Goal: Task Accomplishment & Management: Complete application form

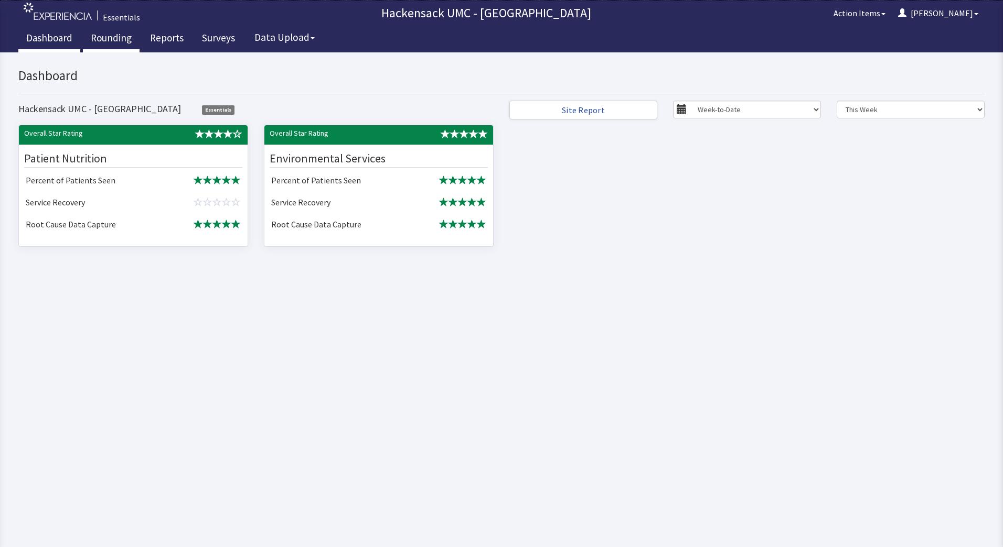
click at [103, 36] on link "Rounding" at bounding box center [111, 39] width 57 height 26
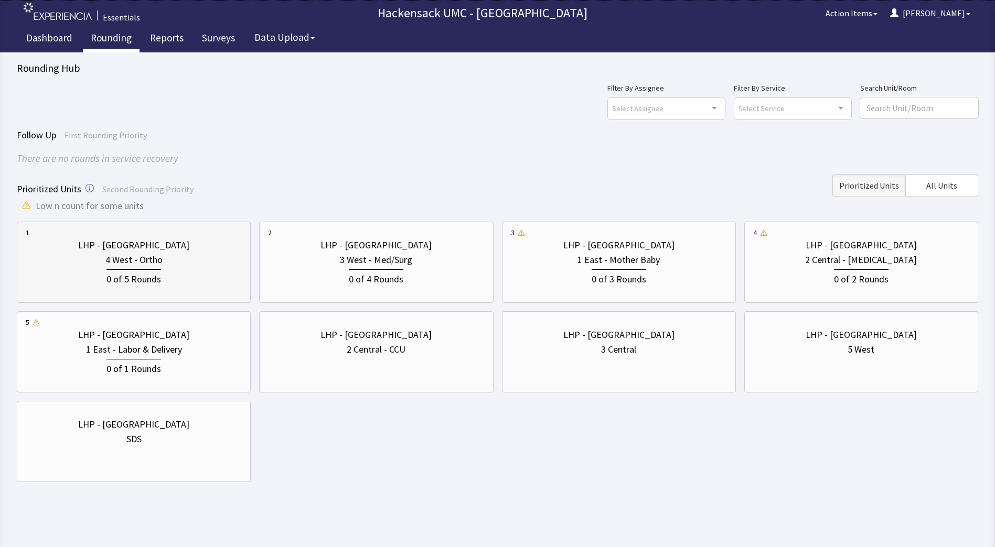
click at [208, 282] on div "0 of 5 Rounds" at bounding box center [134, 276] width 216 height 19
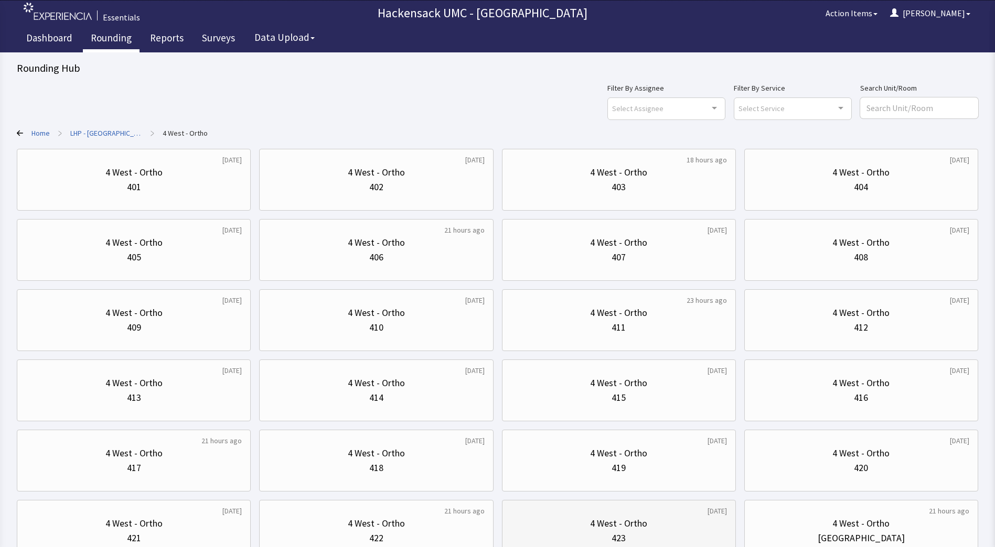
click at [607, 523] on div "4 West - Ortho" at bounding box center [618, 524] width 57 height 15
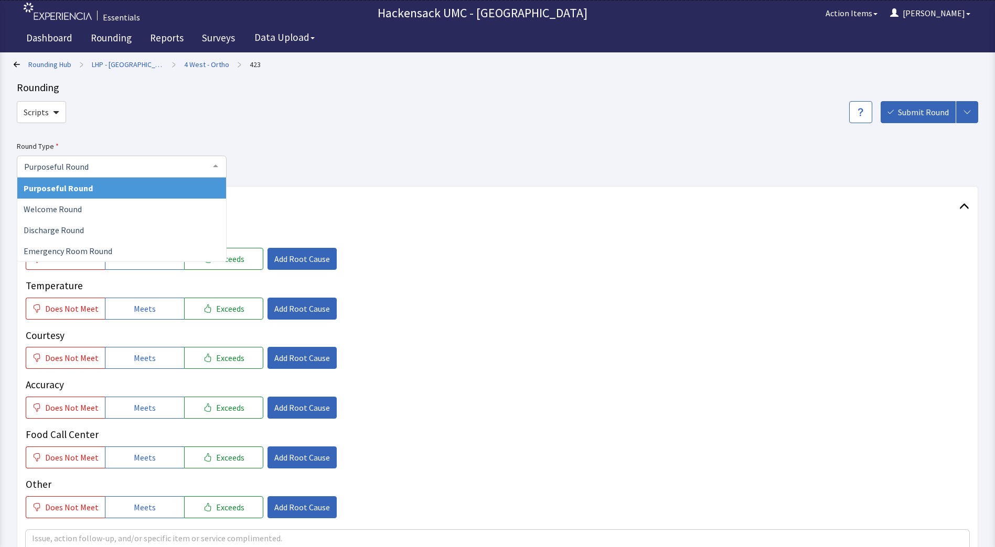
click at [217, 160] on div at bounding box center [215, 166] width 21 height 20
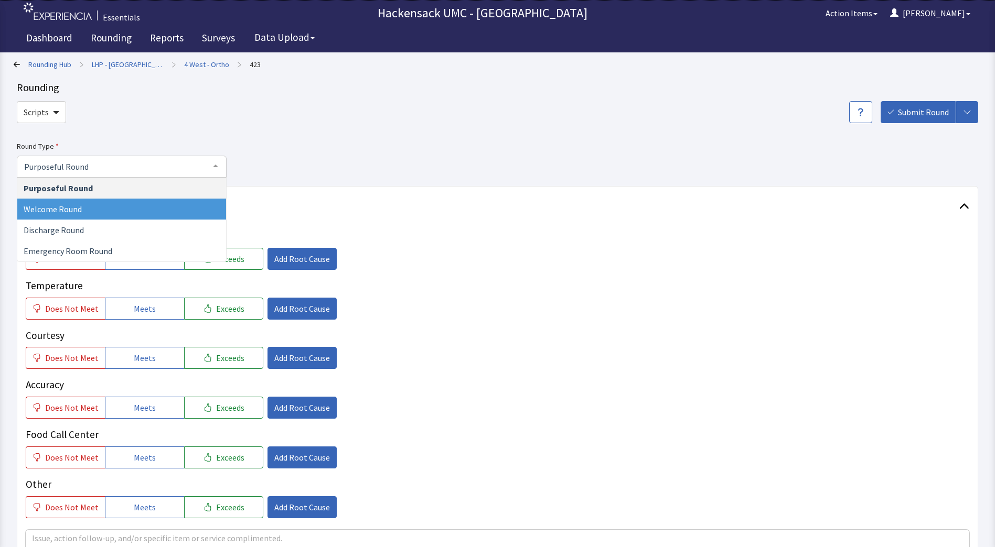
click at [77, 211] on span "Welcome Round" at bounding box center [53, 209] width 58 height 10
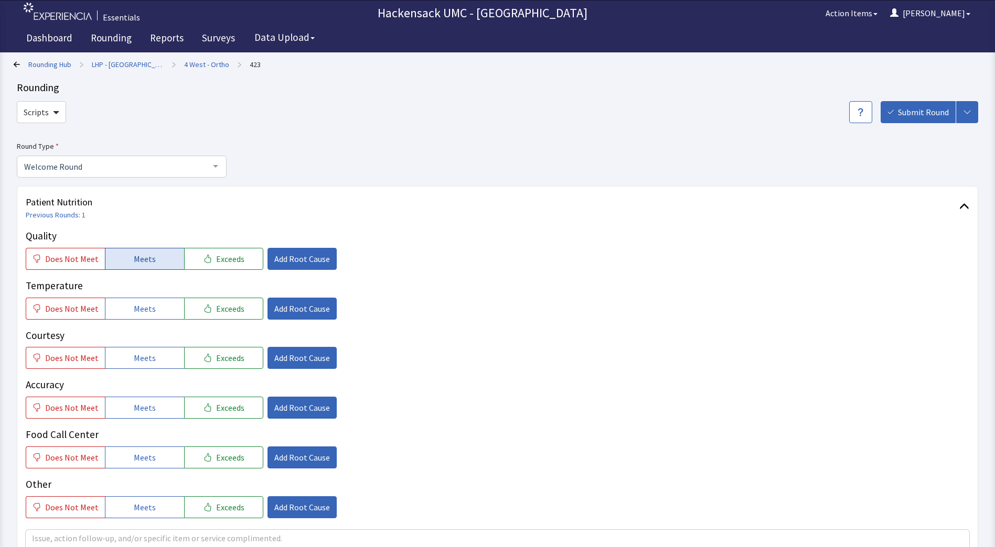
click at [141, 260] on span "Meets" at bounding box center [145, 259] width 22 height 13
click at [150, 319] on button "Meets" at bounding box center [144, 309] width 79 height 22
click at [149, 368] on button "Meets" at bounding box center [144, 358] width 79 height 22
click at [149, 414] on span "Meets" at bounding box center [145, 408] width 22 height 13
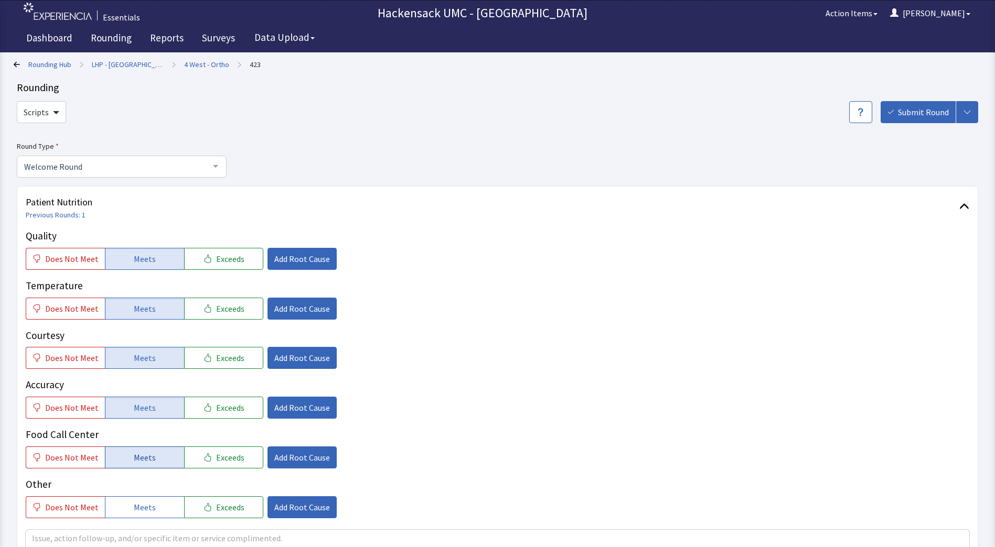
click at [151, 453] on span "Meets" at bounding box center [145, 458] width 22 height 13
click at [146, 510] on span "Meets" at bounding box center [145, 507] width 22 height 13
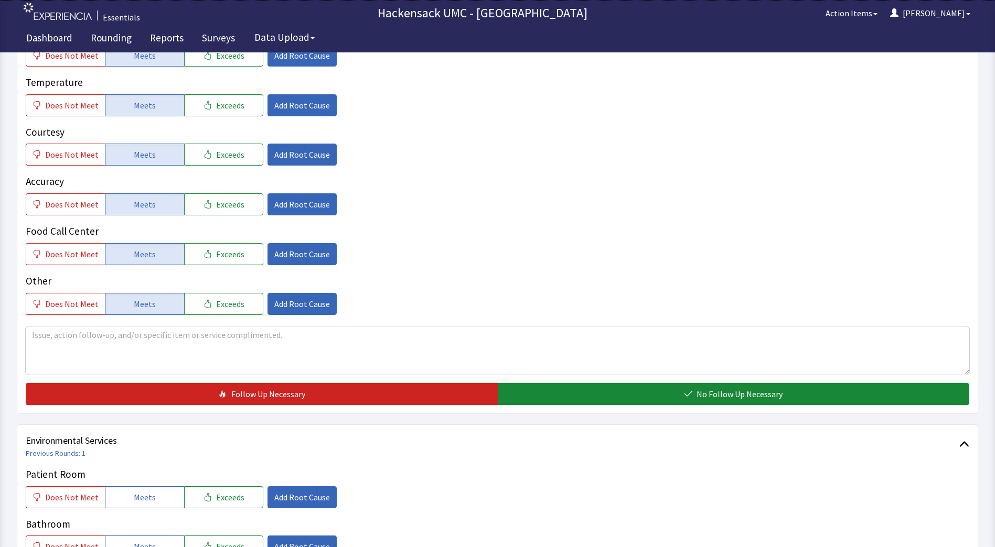
scroll to position [212, 0]
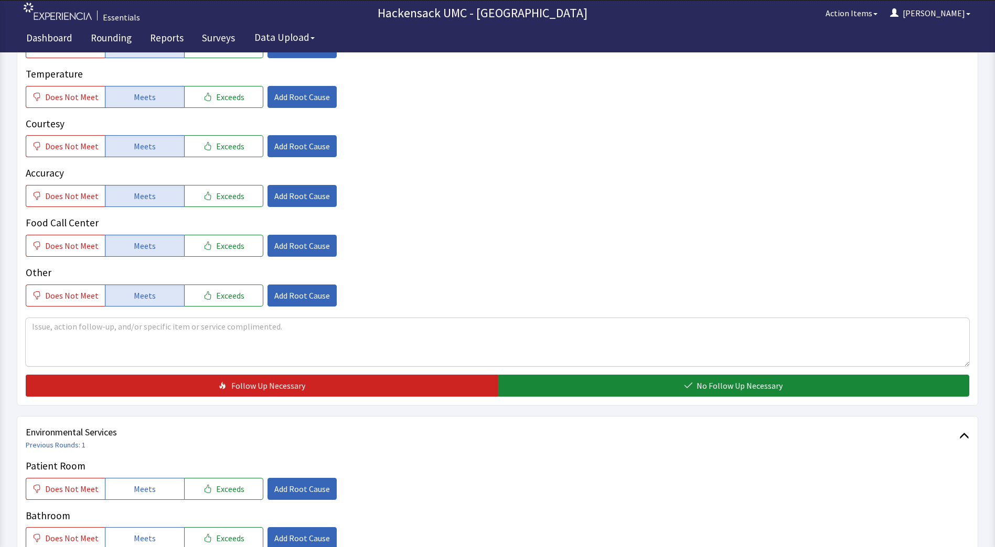
click at [590, 398] on div "Patient Nutrition Previous Rounds: 1 Quality Does Not Meet Meets Exceeds Add Ro…" at bounding box center [497, 190] width 961 height 432
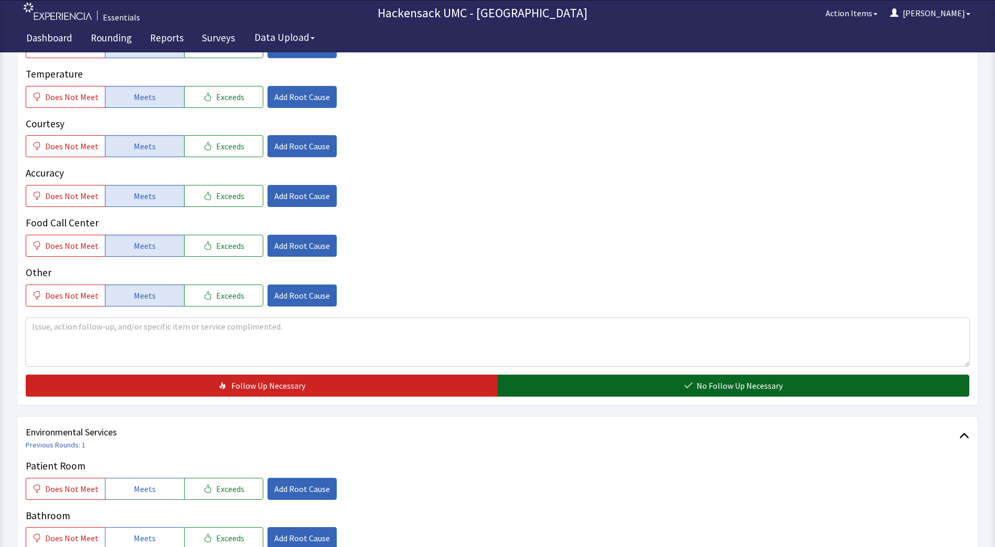
click at [601, 378] on button "No Follow Up Necessary" at bounding box center [734, 386] width 472 height 22
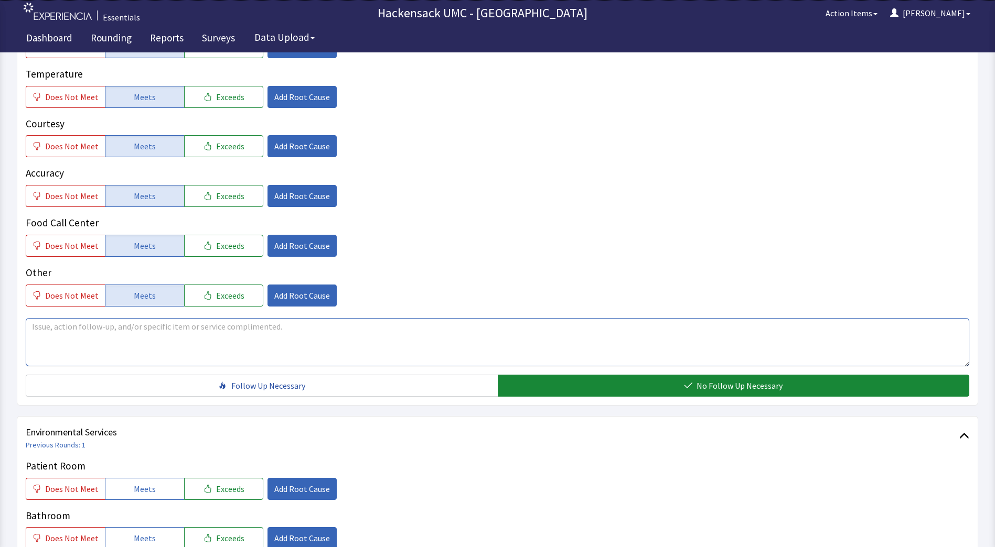
click at [235, 337] on textarea at bounding box center [497, 342] width 943 height 48
type textarea "W"
type textarea "U"
click at [293, 201] on span "Add Root Cause" at bounding box center [302, 196] width 56 height 13
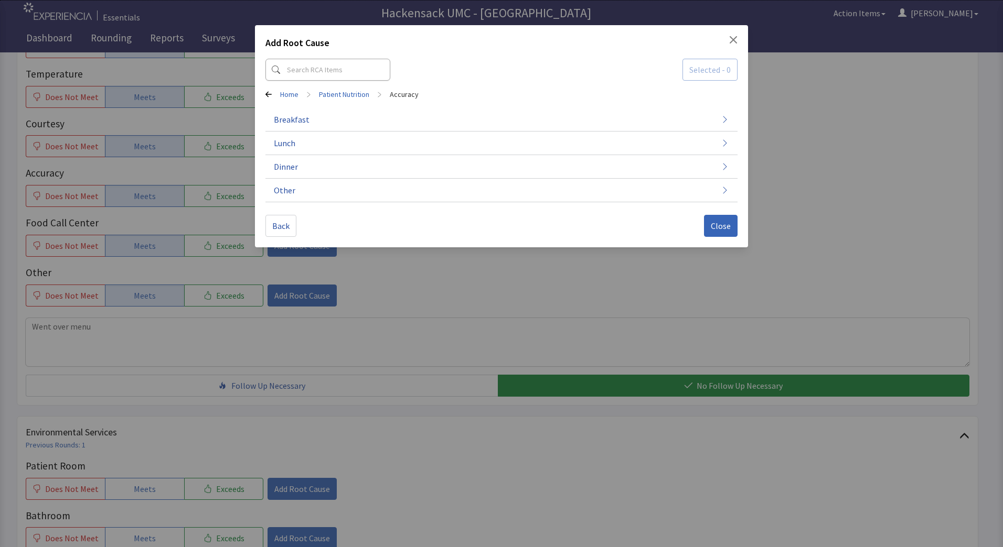
click at [267, 94] on icon at bounding box center [268, 95] width 6 height 6
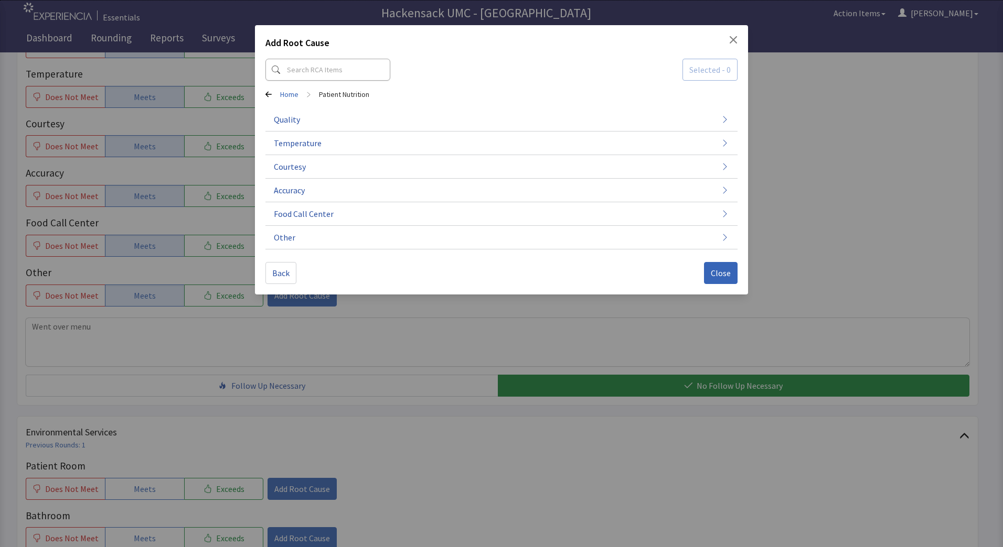
click at [737, 40] on icon "Close" at bounding box center [733, 40] width 8 height 8
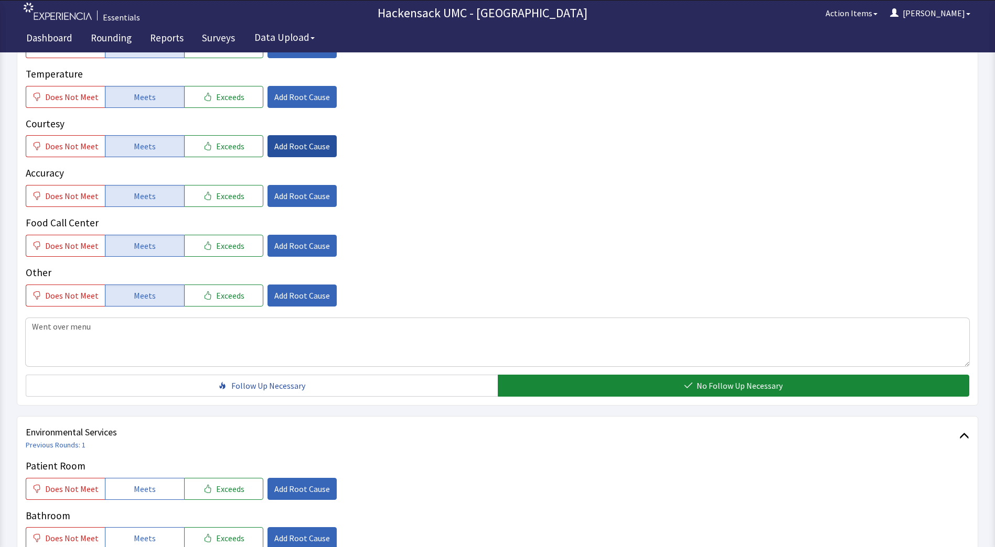
click at [285, 146] on span "Add Root Cause" at bounding box center [302, 146] width 56 height 13
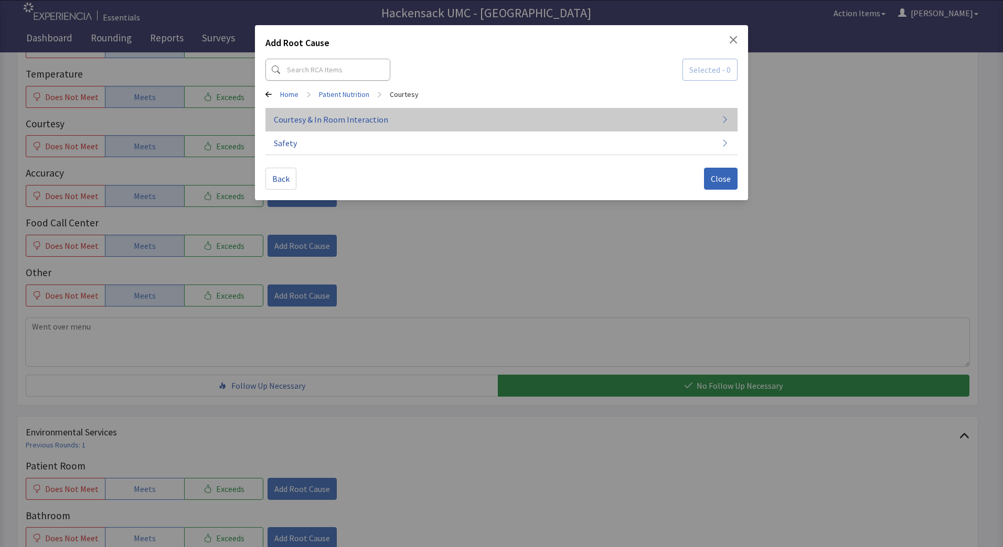
click at [321, 122] on span "Courtesy & In Room Interaction" at bounding box center [331, 119] width 114 height 13
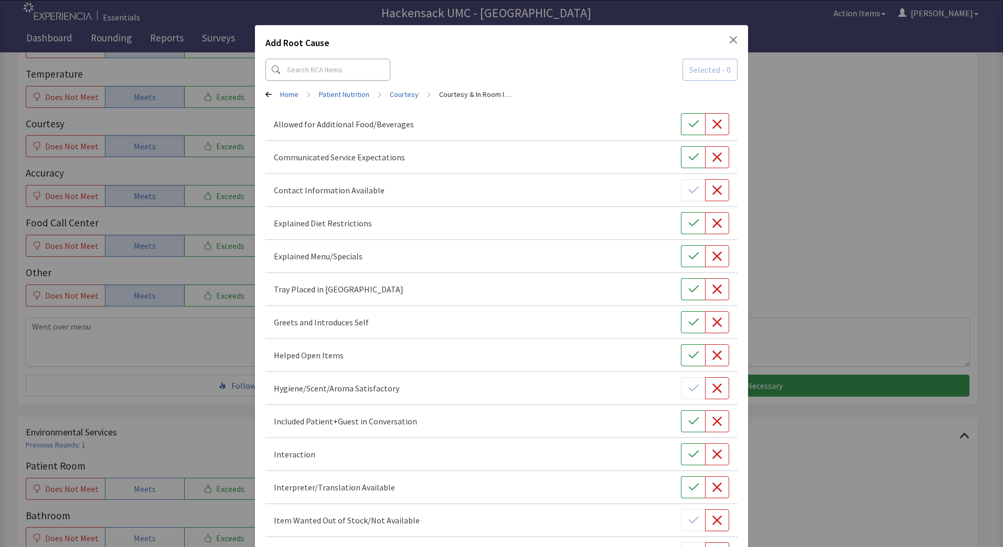
click at [729, 40] on icon "Close" at bounding box center [732, 39] width 7 height 7
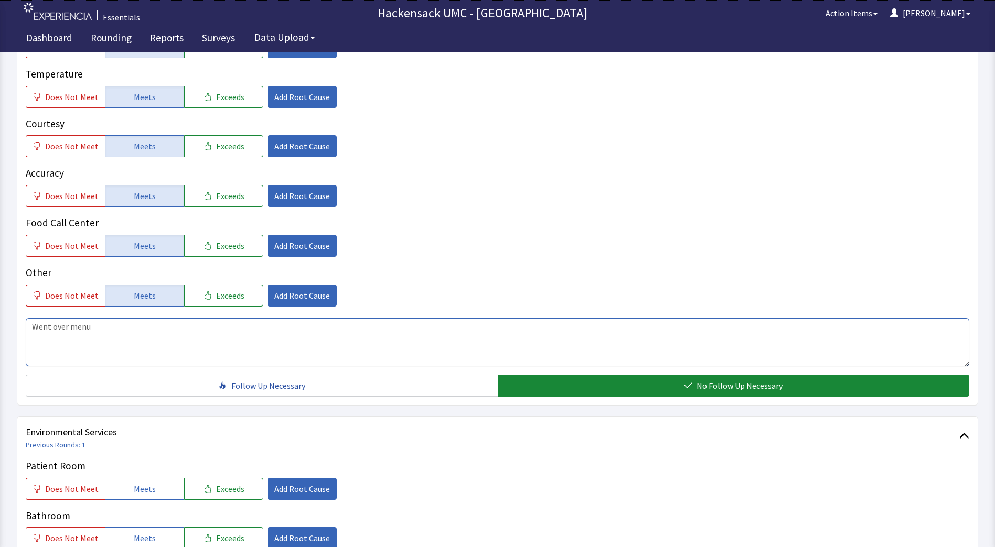
click at [144, 330] on textarea "Went over menu" at bounding box center [497, 342] width 943 height 48
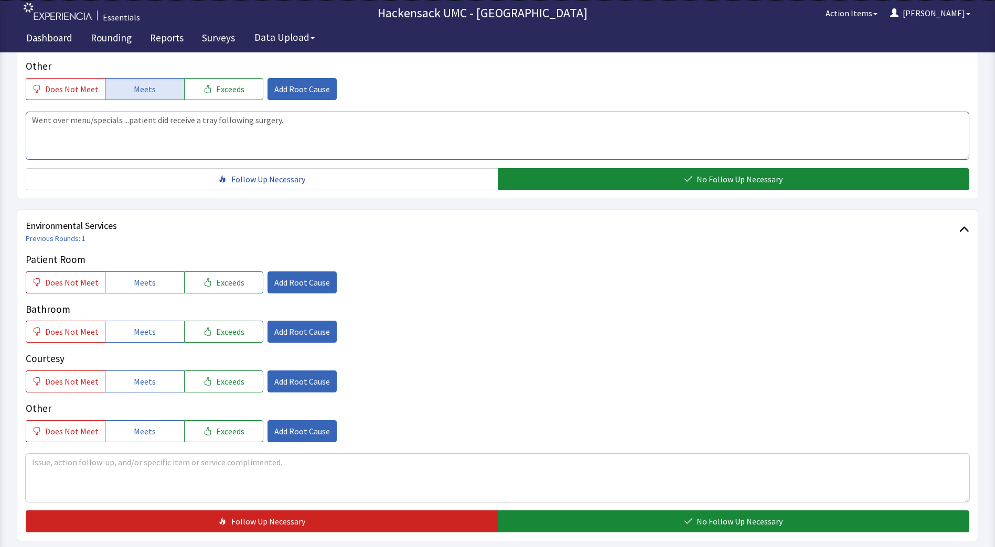
scroll to position [437, 0]
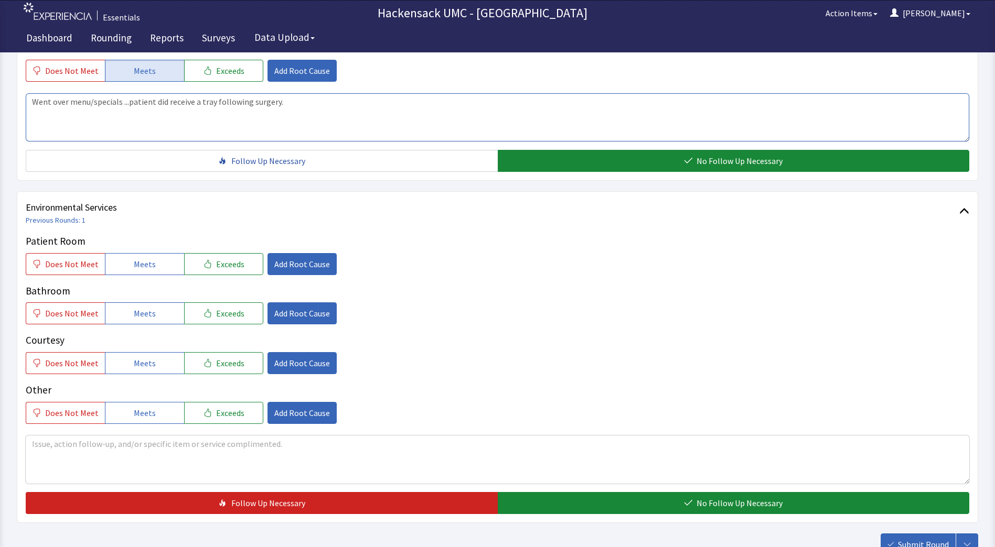
type textarea "Went over menu/specials ...patient did receive a tray following surgery."
click at [154, 275] on div "Patient Room Does Not Meet Meets Exceeds Add Root Cause Bathroom Does Not Meet …" at bounding box center [497, 329] width 943 height 190
click at [152, 267] on button "Meets" at bounding box center [144, 264] width 79 height 22
click at [144, 312] on span "Meets" at bounding box center [145, 313] width 22 height 13
click at [145, 358] on span "Meets" at bounding box center [145, 363] width 22 height 13
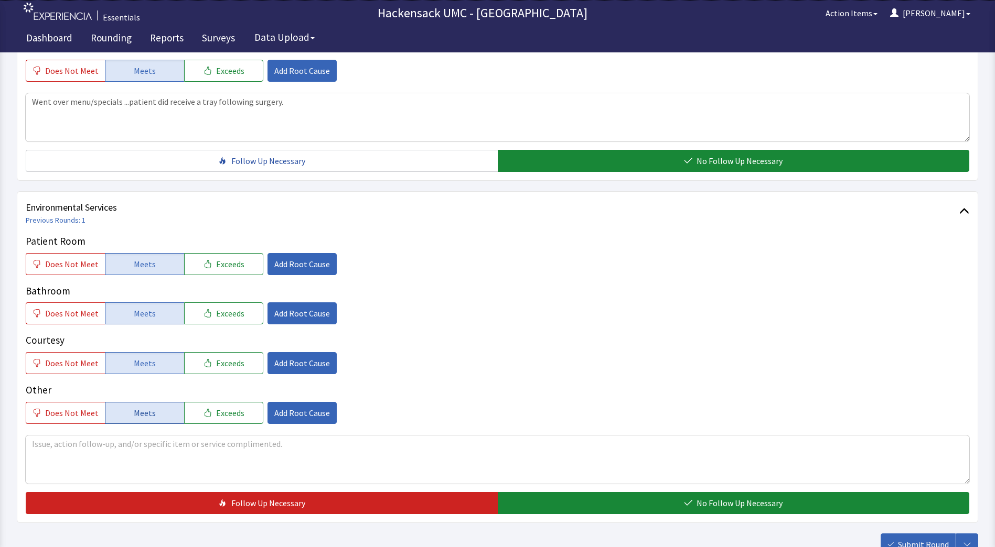
click at [148, 409] on span "Meets" at bounding box center [145, 413] width 22 height 13
click at [46, 421] on button "Does Not Meet" at bounding box center [65, 413] width 79 height 22
click at [282, 411] on span "Add Root Cause" at bounding box center [302, 413] width 56 height 13
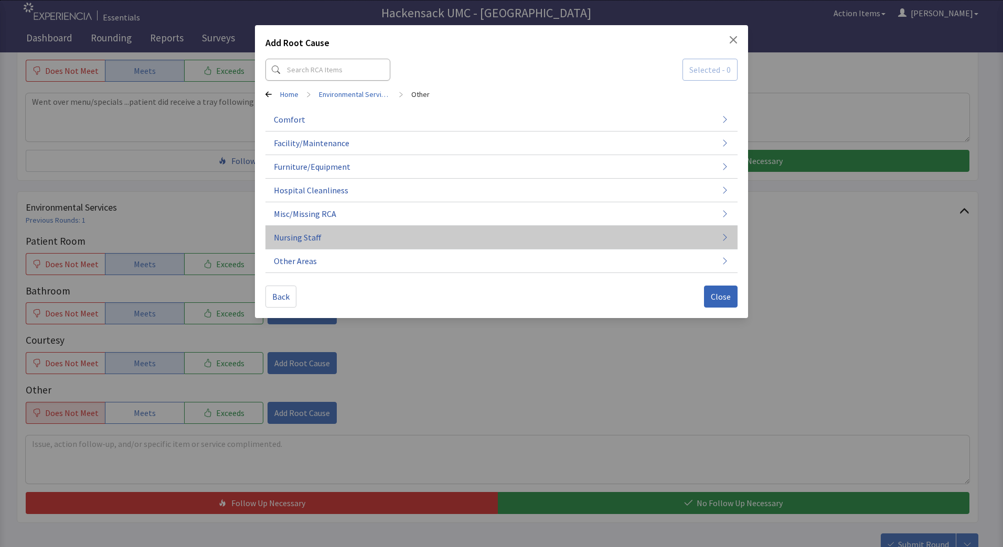
click at [329, 235] on button "Nursing Staff" at bounding box center [501, 238] width 472 height 24
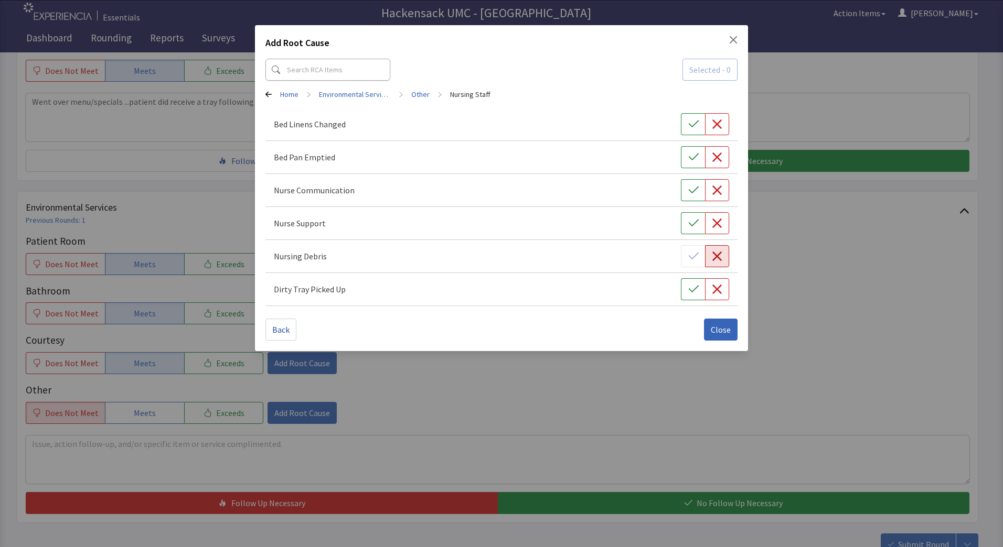
click at [713, 260] on icon "button" at bounding box center [716, 256] width 9 height 9
click at [723, 330] on span "Close" at bounding box center [721, 330] width 20 height 13
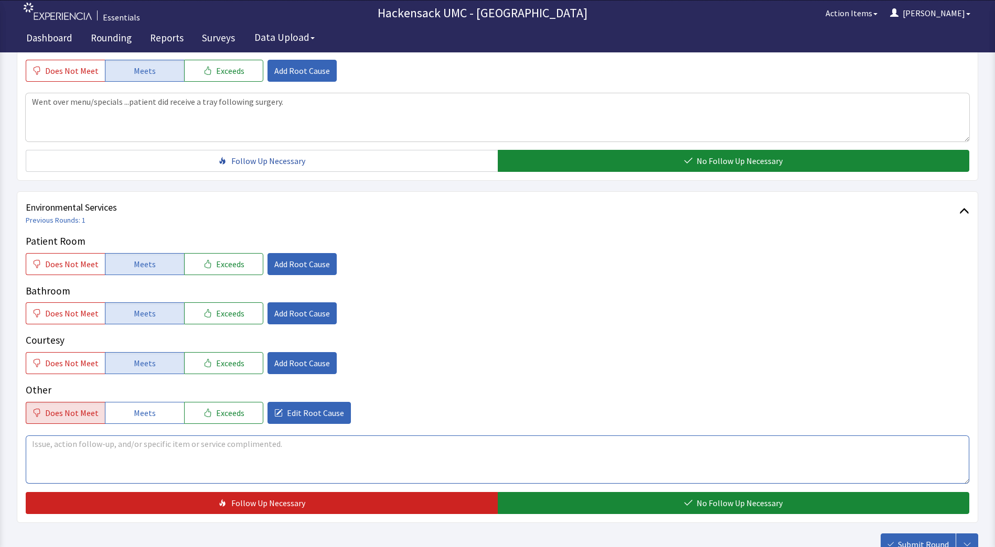
click at [212, 459] on textarea at bounding box center [497, 460] width 943 height 48
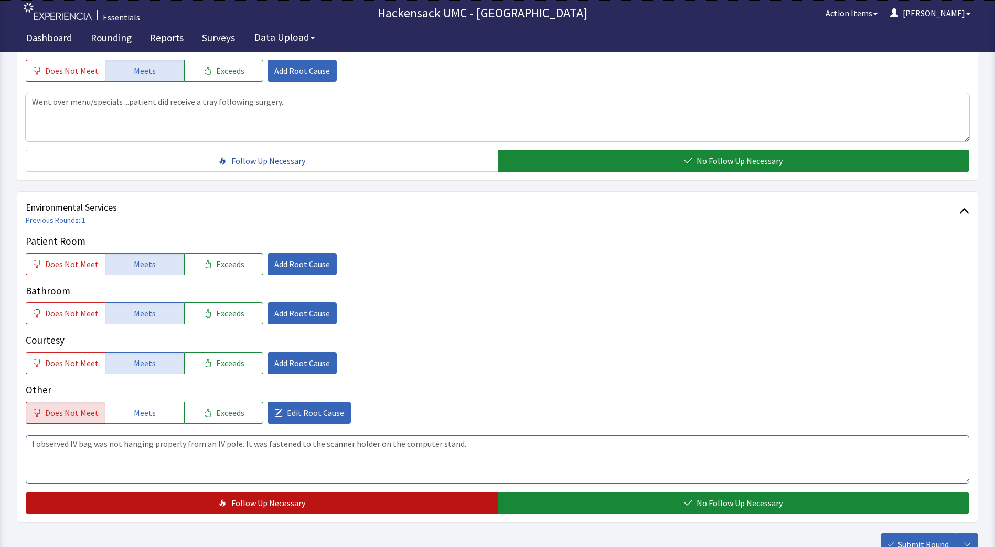
type textarea "I observed IV bag was not hanging properly from an IV pole. It was fastened to …"
click at [208, 500] on button "Follow Up Necessary" at bounding box center [262, 503] width 472 height 22
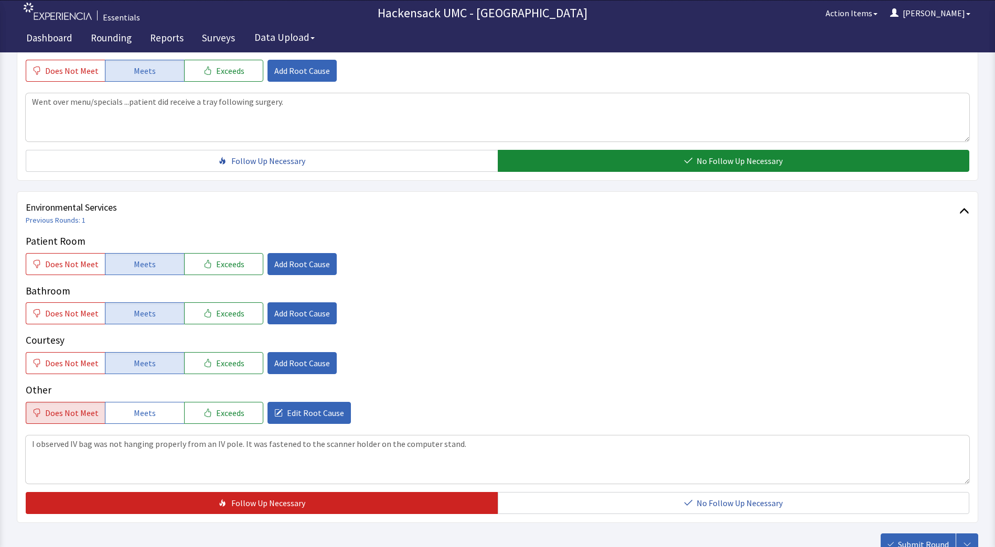
scroll to position [514, 0]
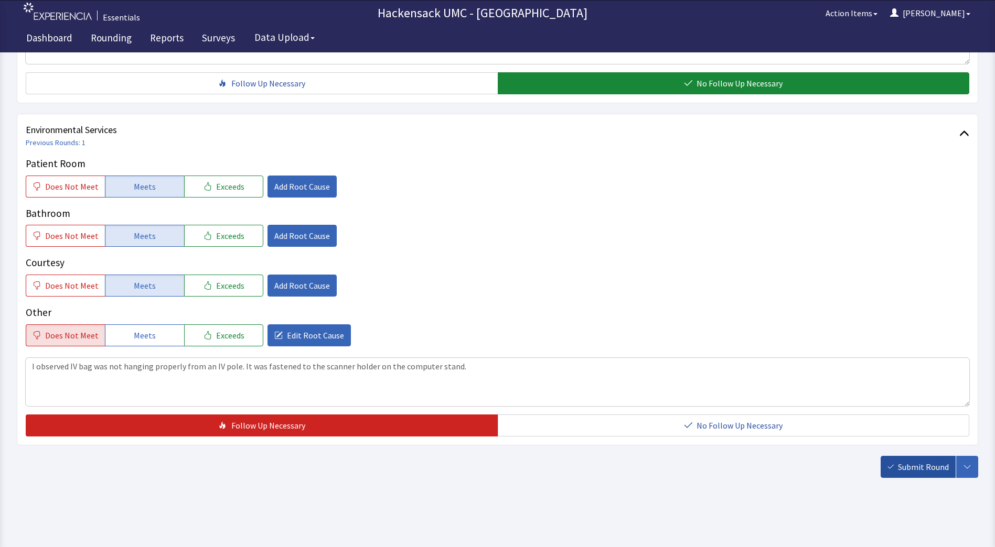
click at [911, 469] on span "Submit Round" at bounding box center [923, 467] width 51 height 13
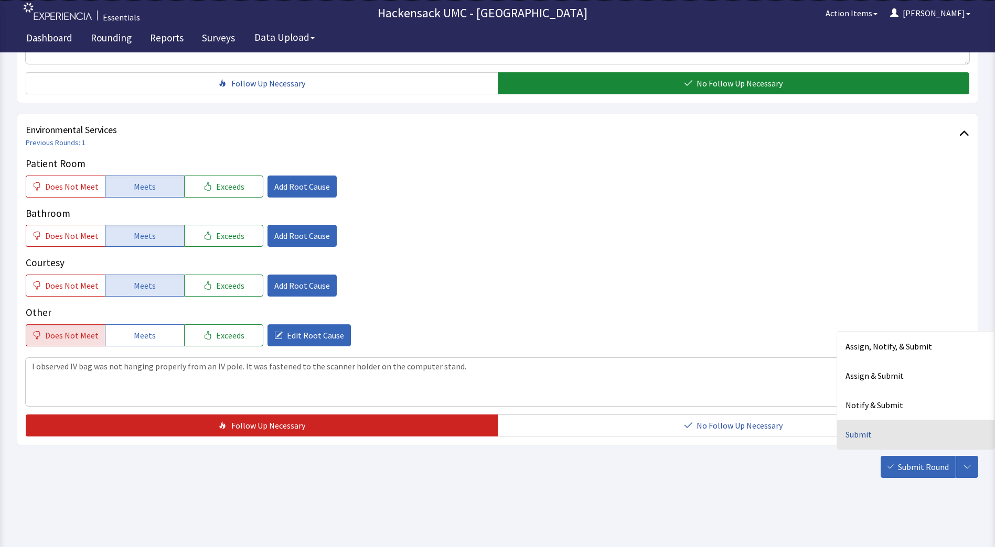
click at [854, 431] on div "Submit" at bounding box center [915, 434] width 157 height 29
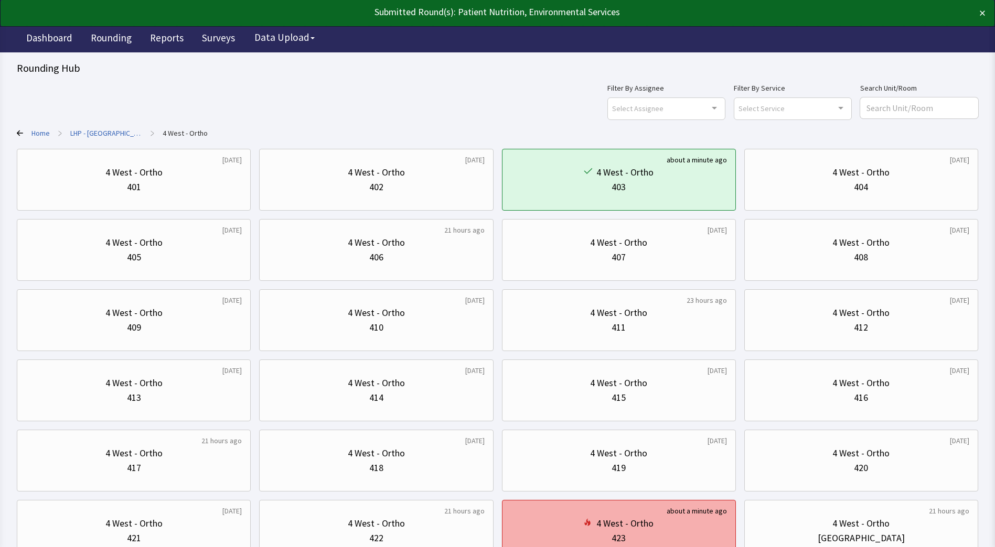
click at [636, 542] on div "423" at bounding box center [619, 538] width 216 height 15
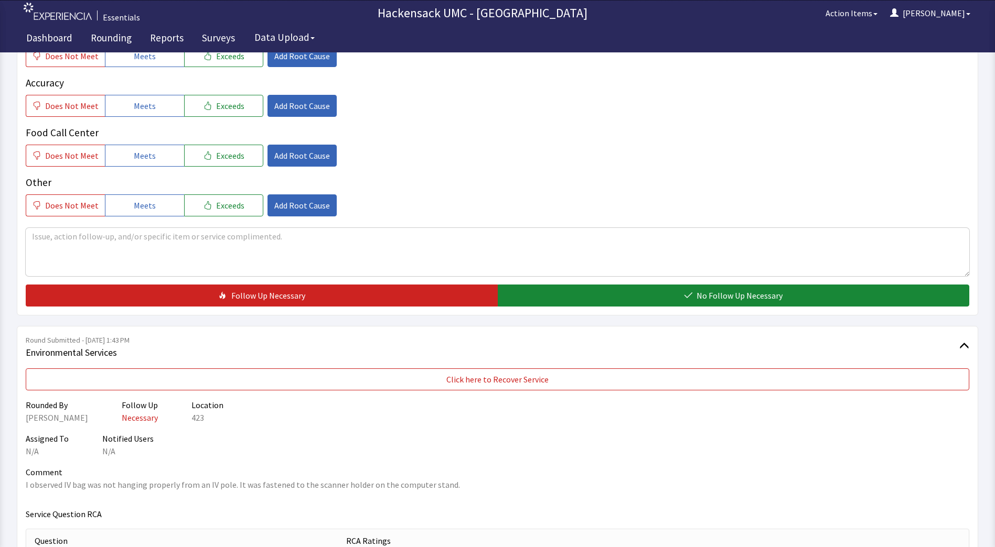
scroll to position [312, 0]
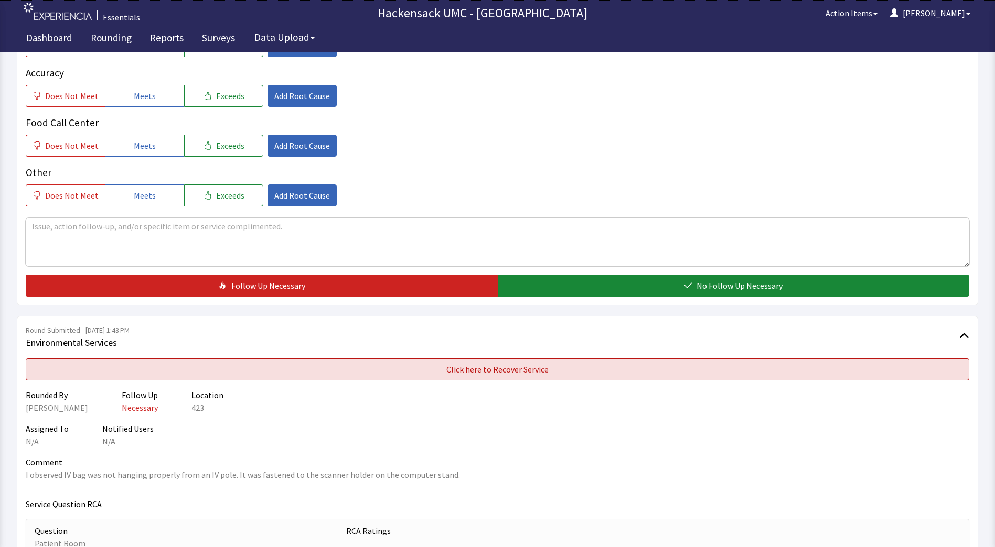
click at [656, 369] on button "Click here to Recover Service" at bounding box center [497, 370] width 943 height 22
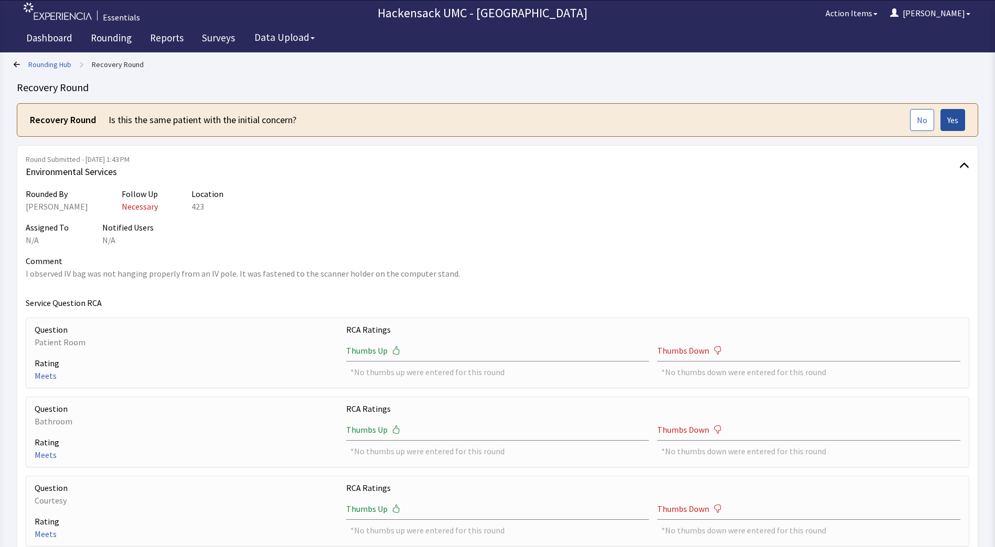
click at [955, 130] on button "Yes" at bounding box center [952, 120] width 25 height 22
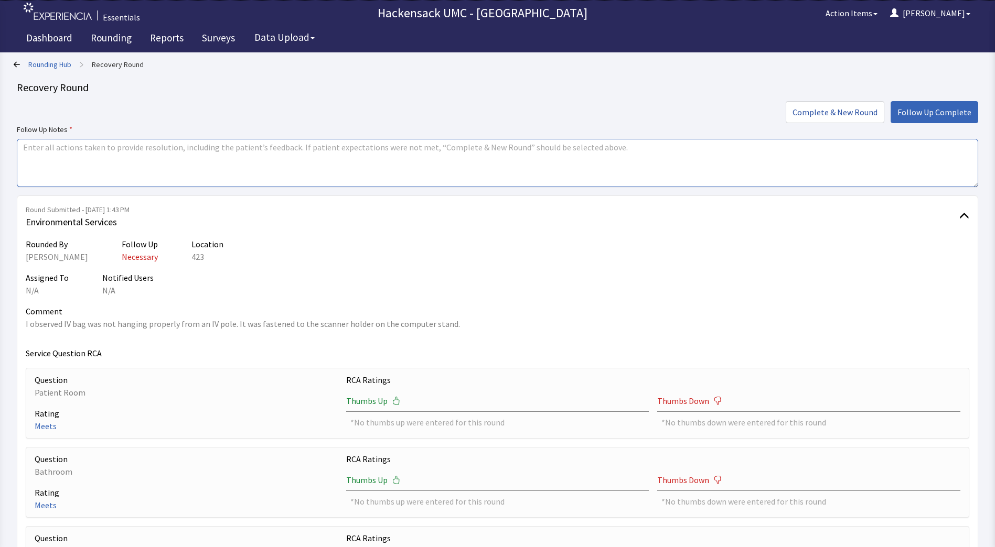
click at [307, 166] on textarea at bounding box center [497, 163] width 961 height 48
type textarea "Informed the Nurses Station PCT, Ruby who was going to pass message onto RN, Ma…"
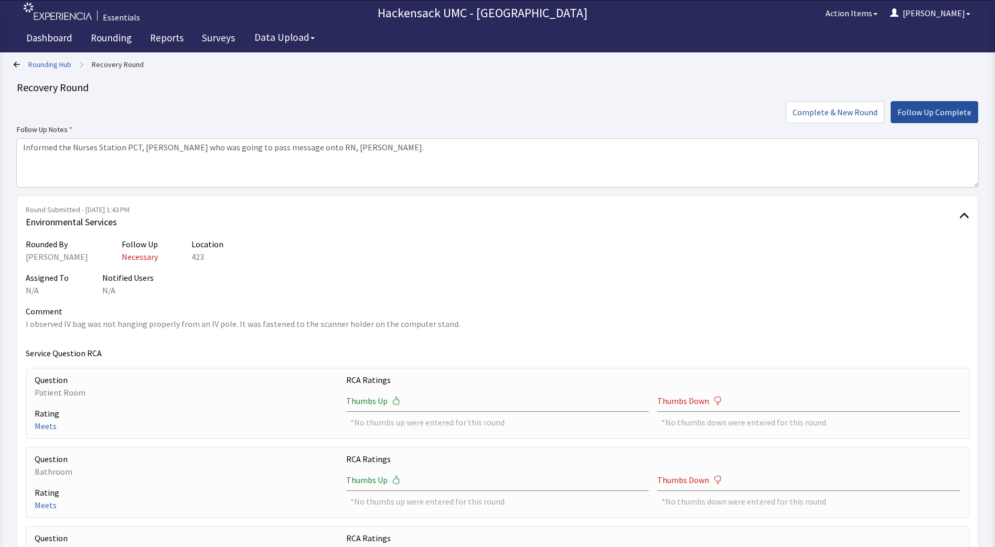
click at [945, 109] on span "Follow Up Complete" at bounding box center [934, 112] width 74 height 13
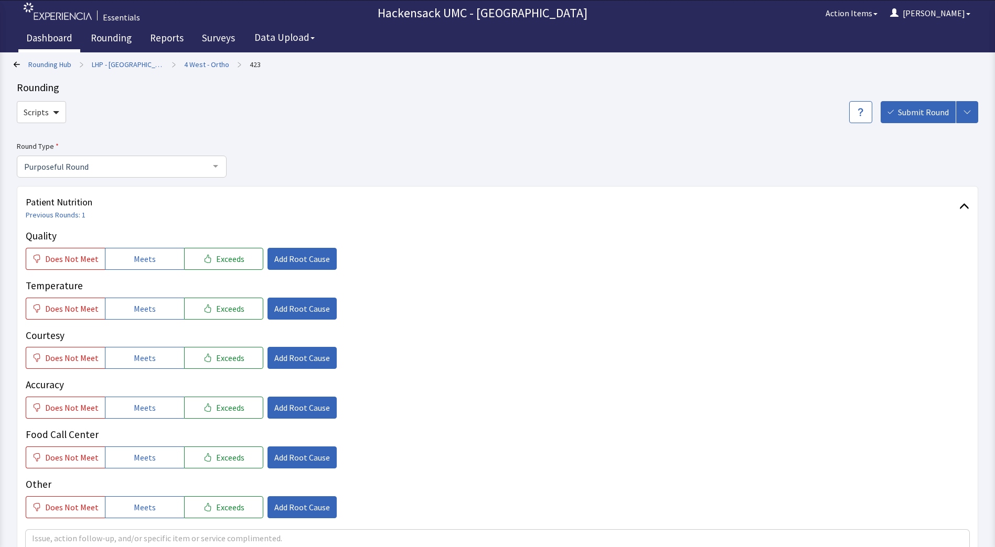
click at [42, 37] on link "Dashboard" at bounding box center [49, 39] width 62 height 26
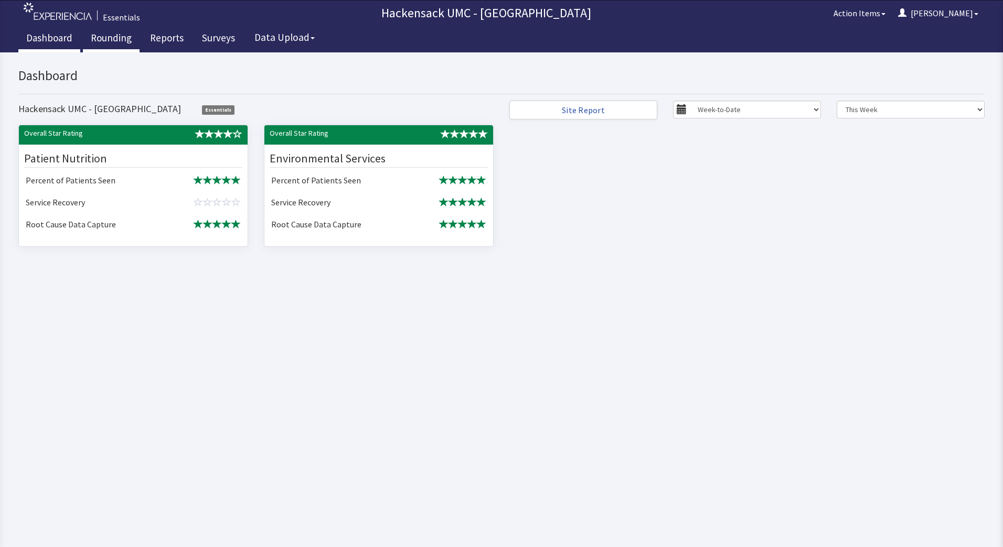
click at [113, 44] on link "Rounding" at bounding box center [111, 39] width 57 height 26
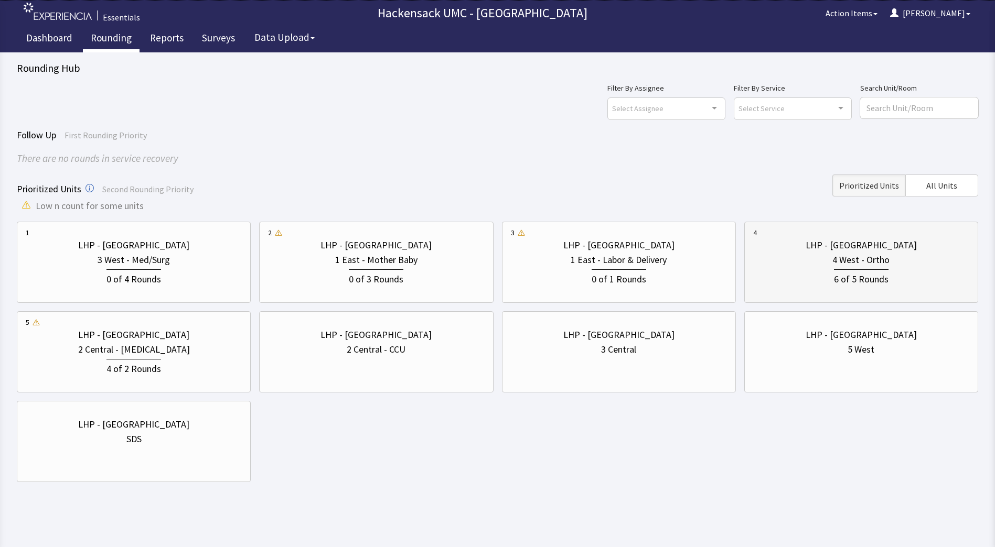
click at [847, 260] on div "4 West - Ortho" at bounding box center [860, 260] width 57 height 15
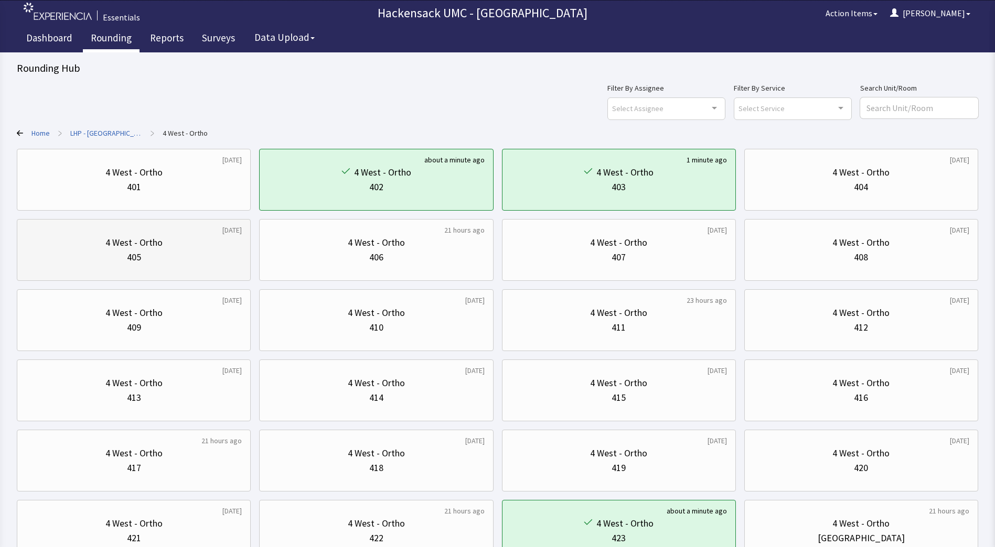
click at [100, 258] on div "405" at bounding box center [134, 257] width 216 height 15
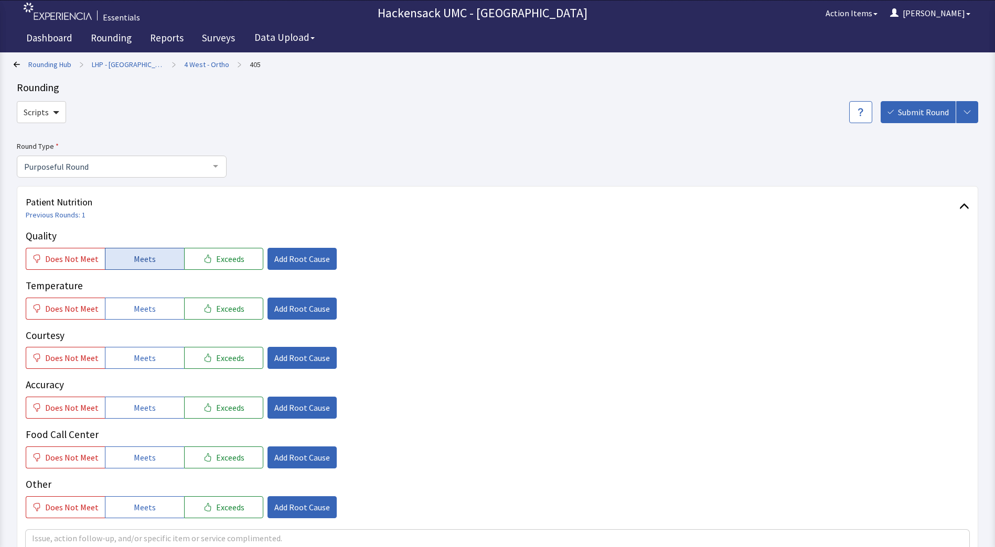
click at [151, 261] on span "Meets" at bounding box center [145, 259] width 22 height 13
click at [153, 309] on button "Meets" at bounding box center [144, 309] width 79 height 22
click at [149, 360] on span "Meets" at bounding box center [145, 358] width 22 height 13
click at [147, 412] on span "Meets" at bounding box center [145, 408] width 22 height 13
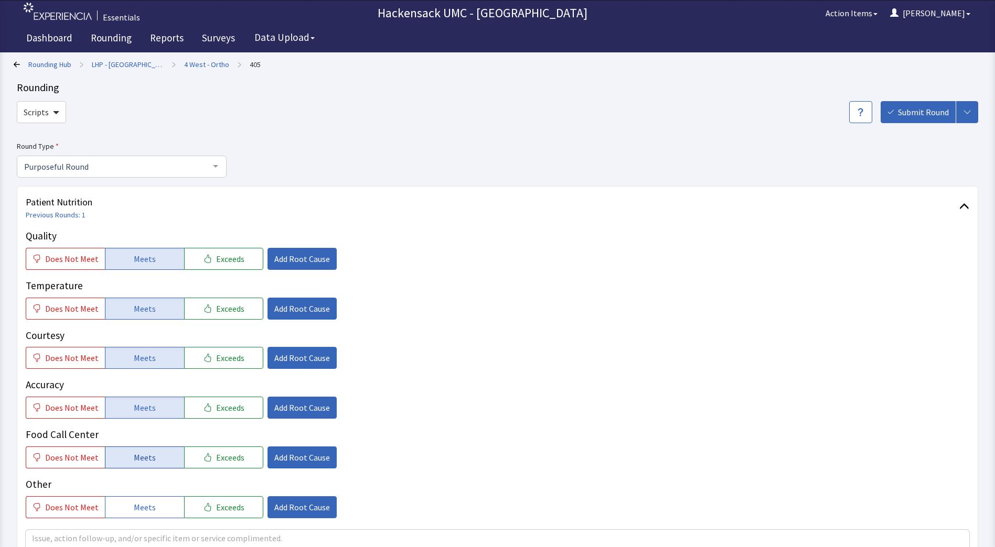
click at [145, 460] on span "Meets" at bounding box center [145, 458] width 22 height 13
click at [146, 509] on span "Meets" at bounding box center [145, 507] width 22 height 13
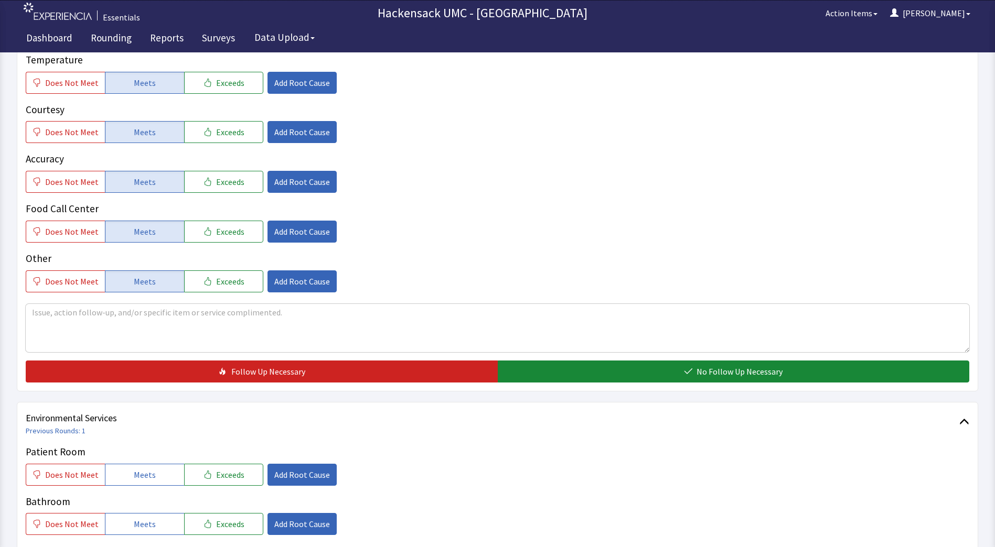
scroll to position [229, 0]
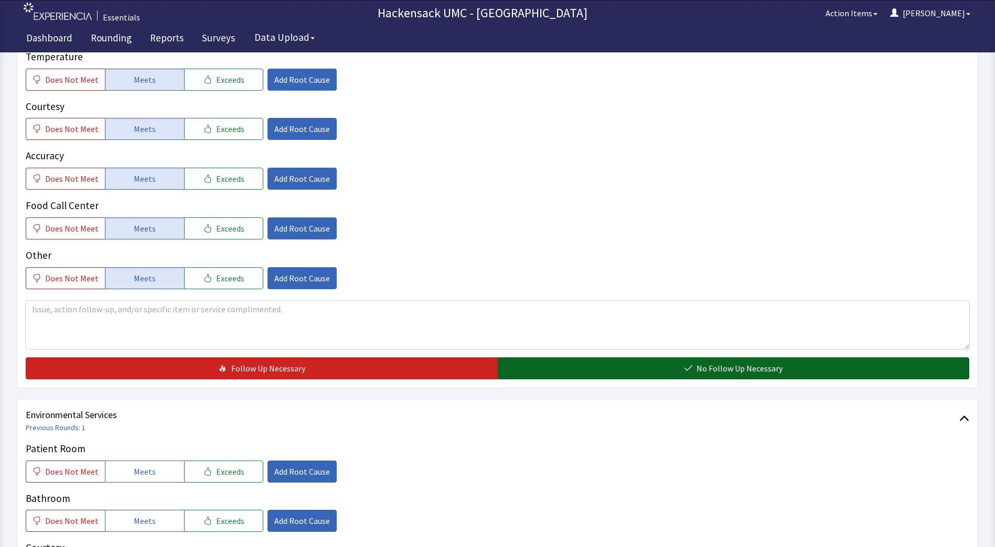
click at [540, 377] on button "No Follow Up Necessary" at bounding box center [734, 369] width 472 height 22
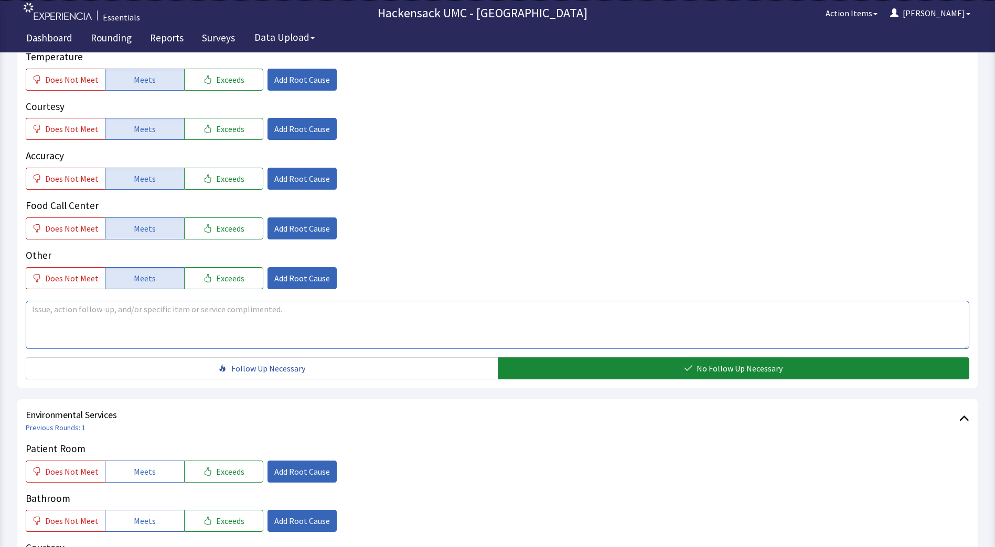
click at [104, 318] on textarea at bounding box center [497, 325] width 943 height 48
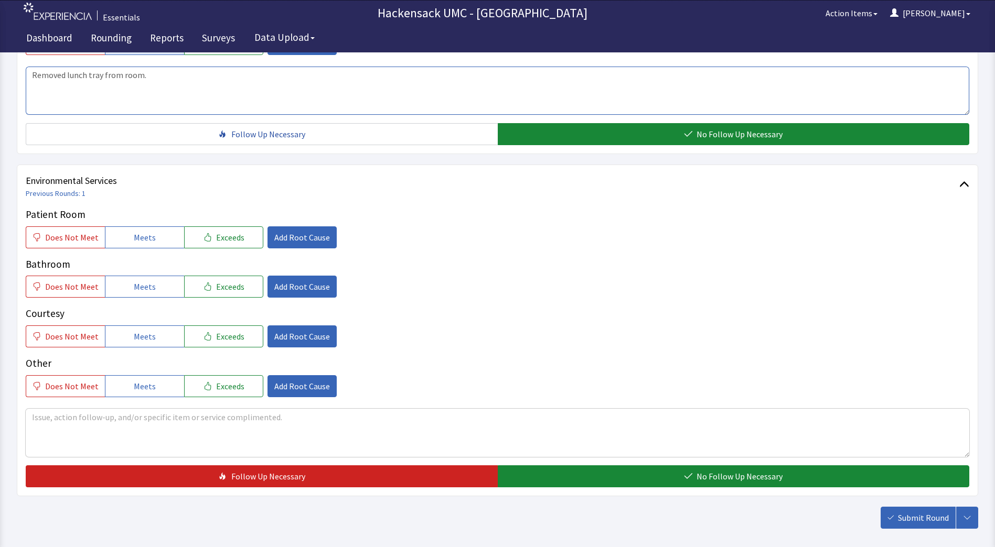
scroll to position [461, 0]
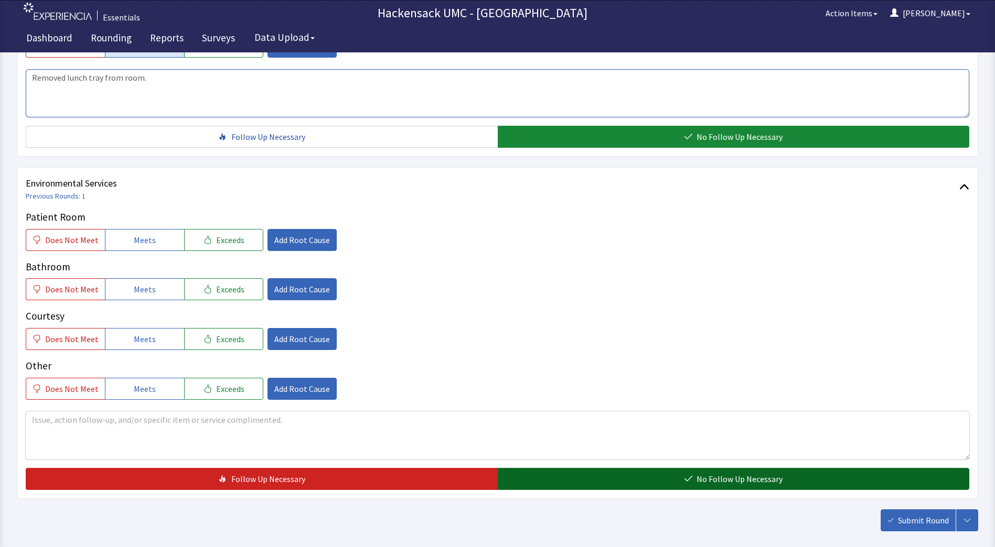
type textarea "Removed lunch tray from room."
click at [594, 475] on button "No Follow Up Necessary" at bounding box center [734, 479] width 472 height 22
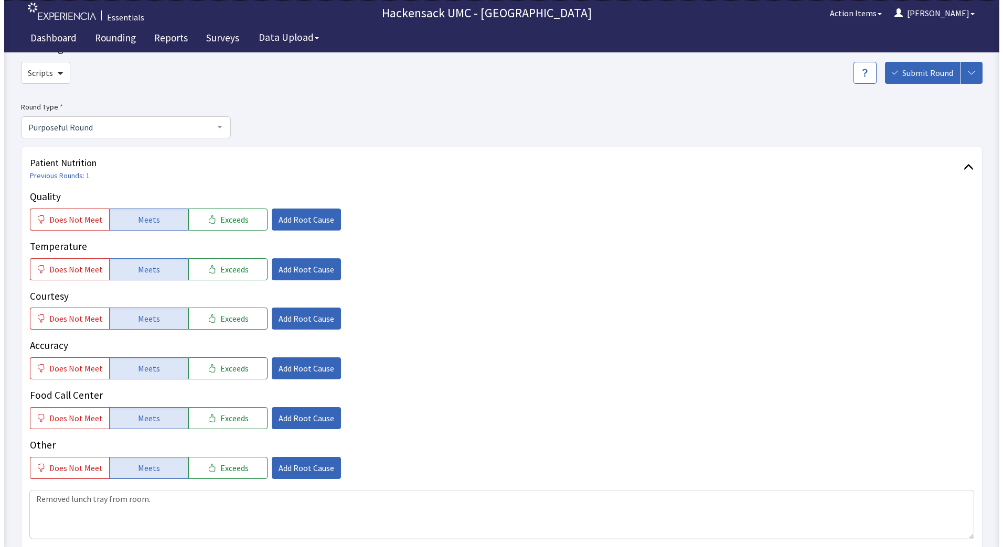
scroll to position [514, 0]
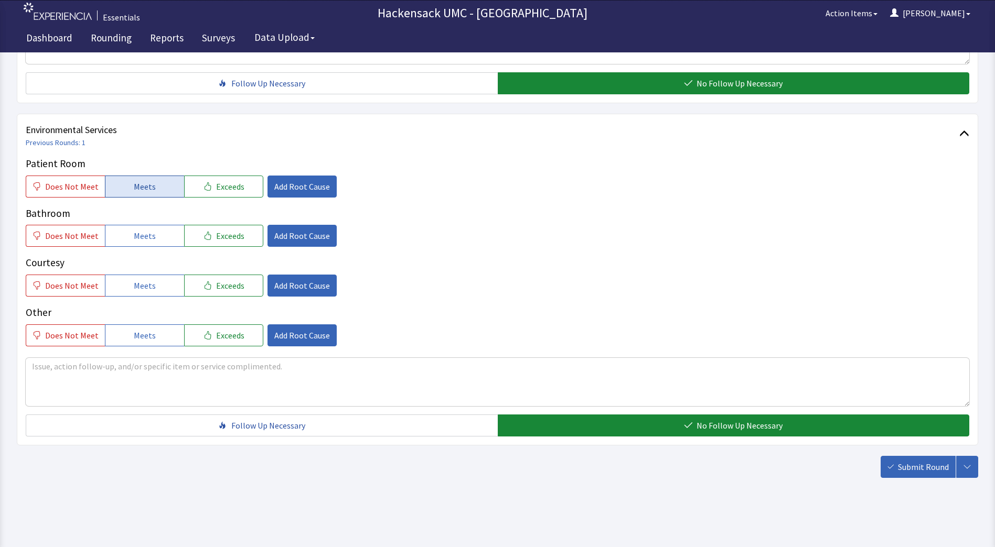
click at [131, 194] on button "Meets" at bounding box center [144, 187] width 79 height 22
click at [131, 243] on button "Meets" at bounding box center [144, 236] width 79 height 22
click at [134, 282] on span "Meets" at bounding box center [145, 286] width 22 height 13
click at [136, 333] on span "Meets" at bounding box center [145, 335] width 22 height 13
click at [226, 200] on div "Patient Room Does Not Meet Meets Exceeds Add Root Cause Bathroom Does Not Meet …" at bounding box center [497, 251] width 943 height 190
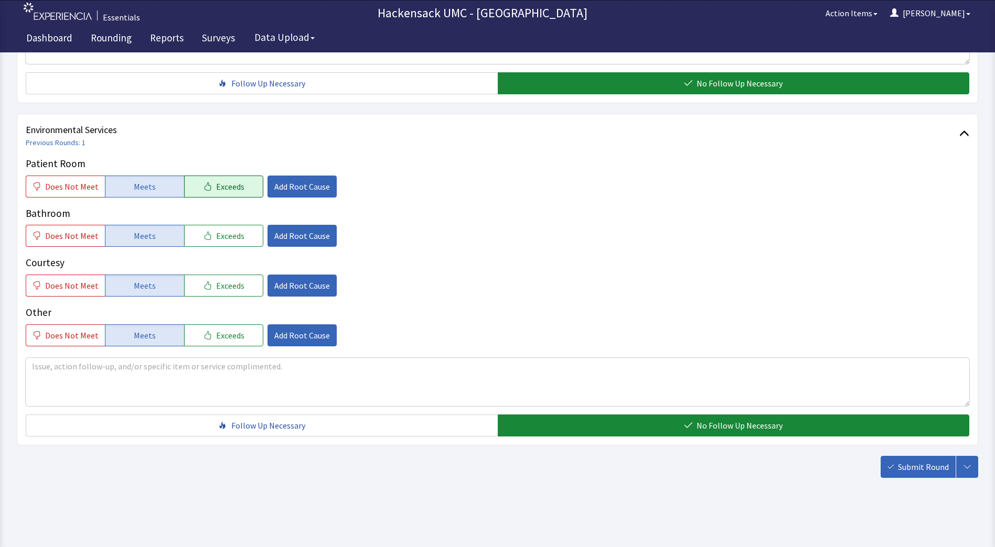
click at [226, 194] on button "Exceeds" at bounding box center [223, 187] width 79 height 22
click at [289, 192] on span "Add Root Cause" at bounding box center [302, 186] width 56 height 13
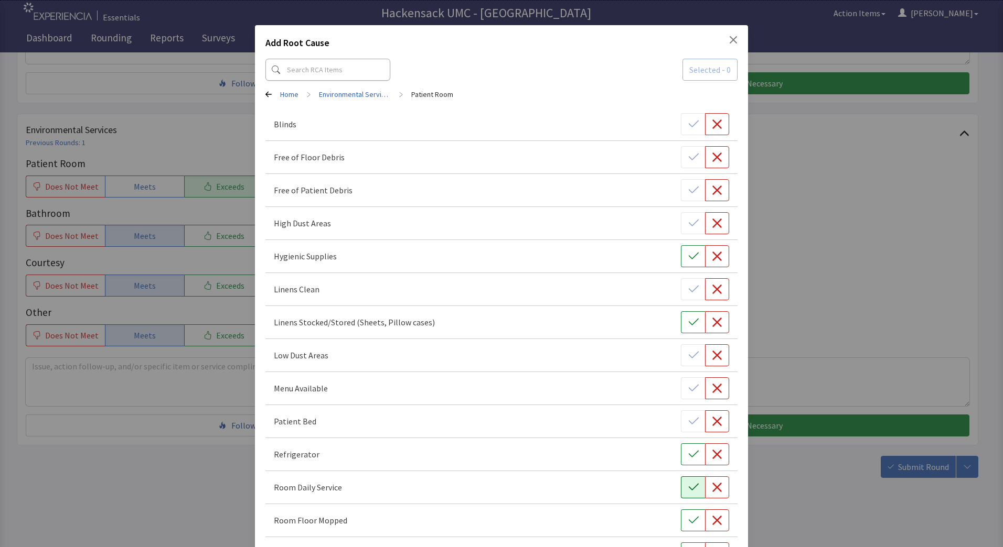
click at [688, 485] on icon "button" at bounding box center [693, 487] width 10 height 10
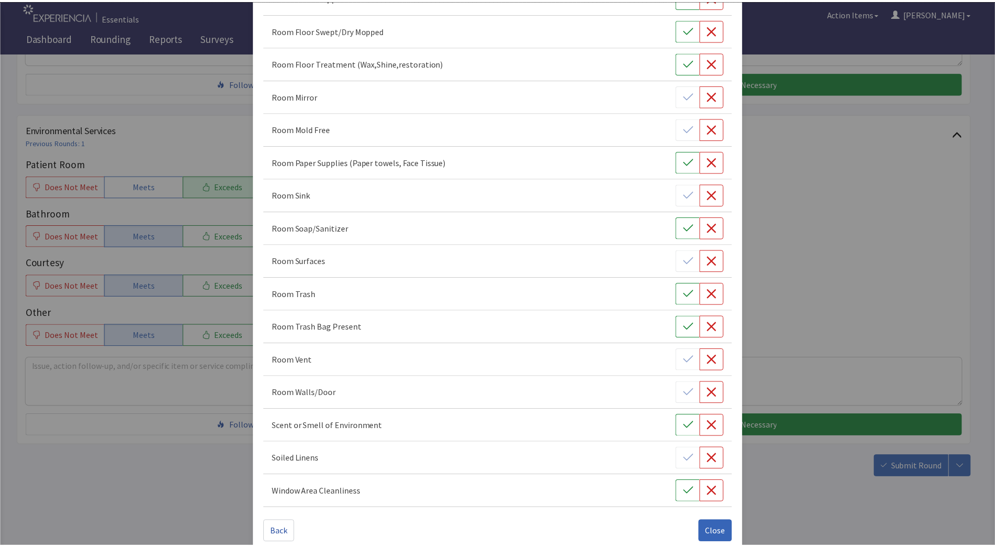
scroll to position [539, 0]
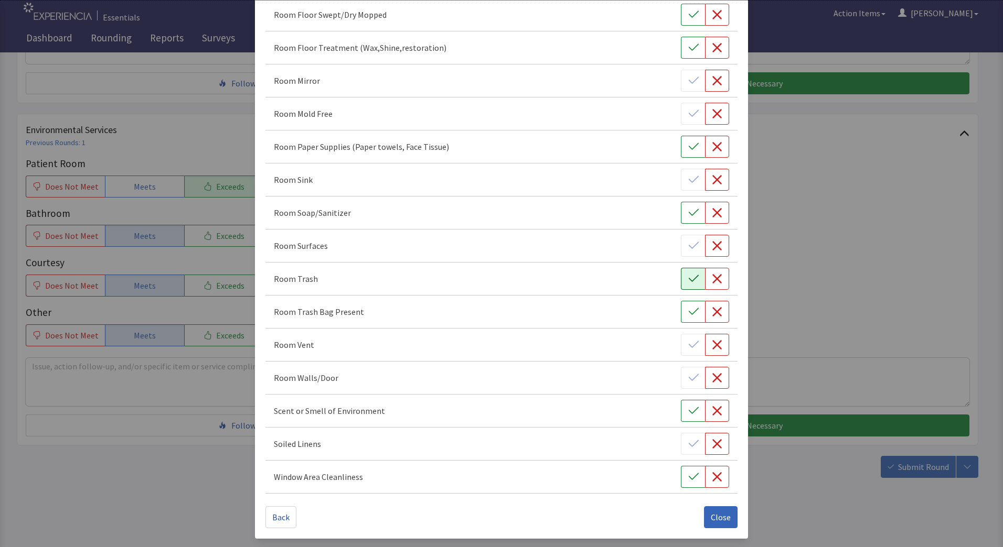
click at [688, 276] on icon "button" at bounding box center [693, 279] width 10 height 10
click at [715, 516] on span "Close" at bounding box center [721, 517] width 20 height 13
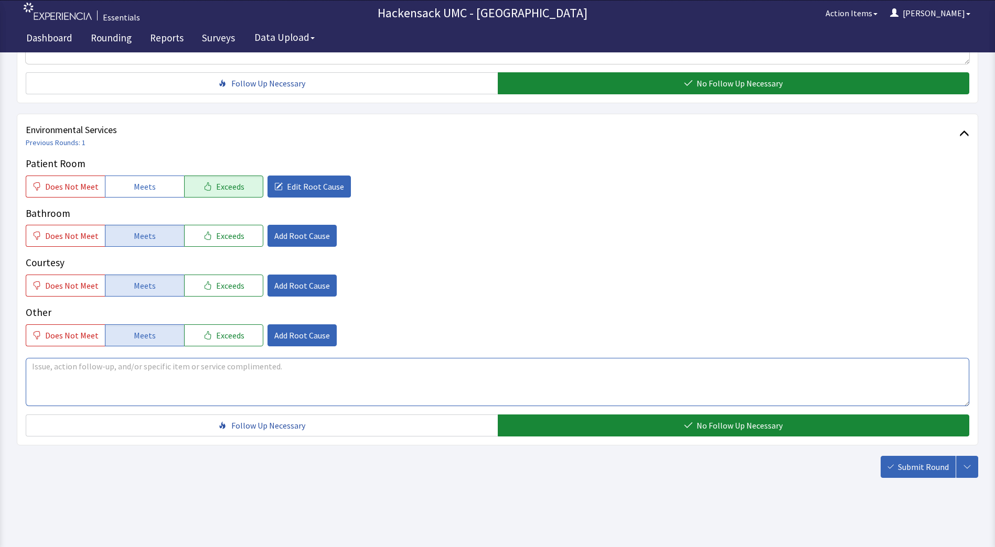
click at [124, 374] on textarea at bounding box center [497, 382] width 943 height 48
type textarea "P"
click at [336, 364] on textarea "Patient confirmed that housekeeper serviced room. Patient prefers door to be cl…" at bounding box center [497, 382] width 943 height 48
type textarea "Patient confirmed that housekeeper serviced room. Patient prefers door to be cl…"
click at [67, 331] on span "Does Not Meet" at bounding box center [71, 335] width 53 height 13
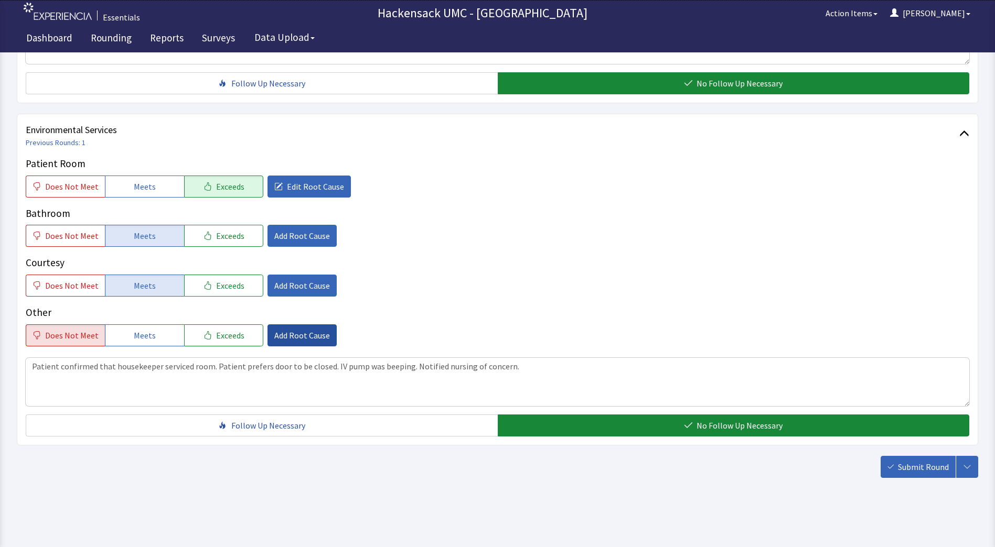
click at [305, 335] on span "Add Root Cause" at bounding box center [302, 335] width 56 height 13
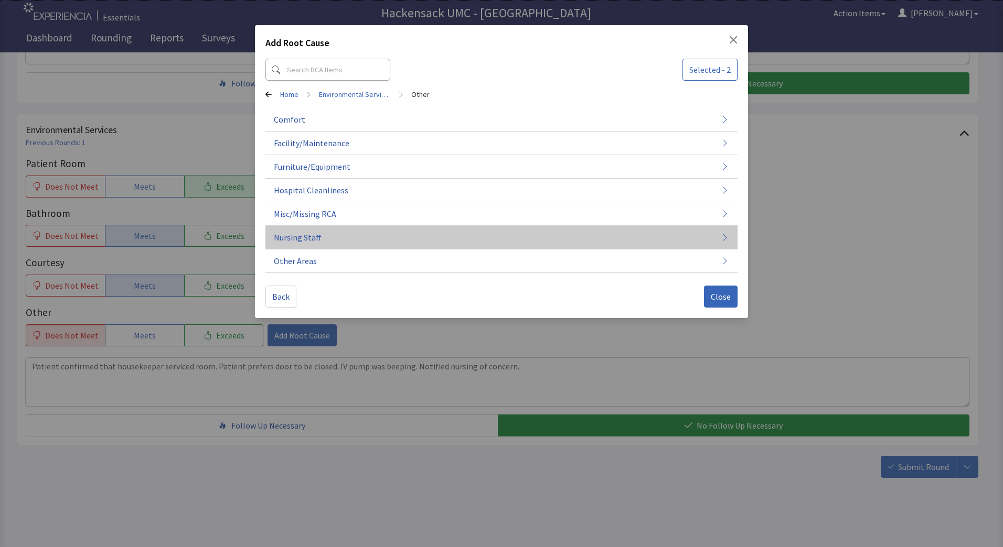
click at [352, 238] on button "Nursing Staff" at bounding box center [501, 238] width 472 height 24
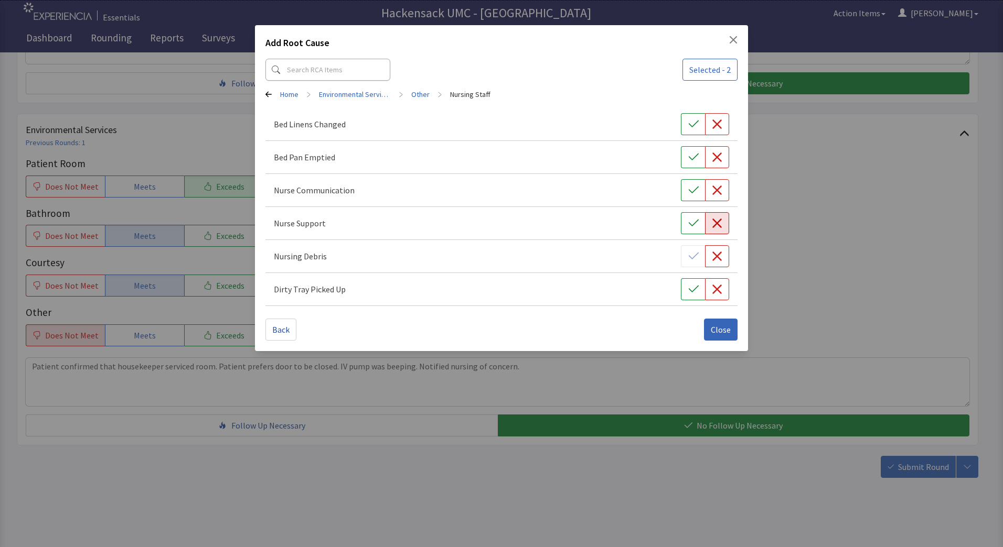
click at [719, 229] on button "button" at bounding box center [717, 223] width 24 height 22
click at [719, 338] on button "Close" at bounding box center [721, 330] width 34 height 22
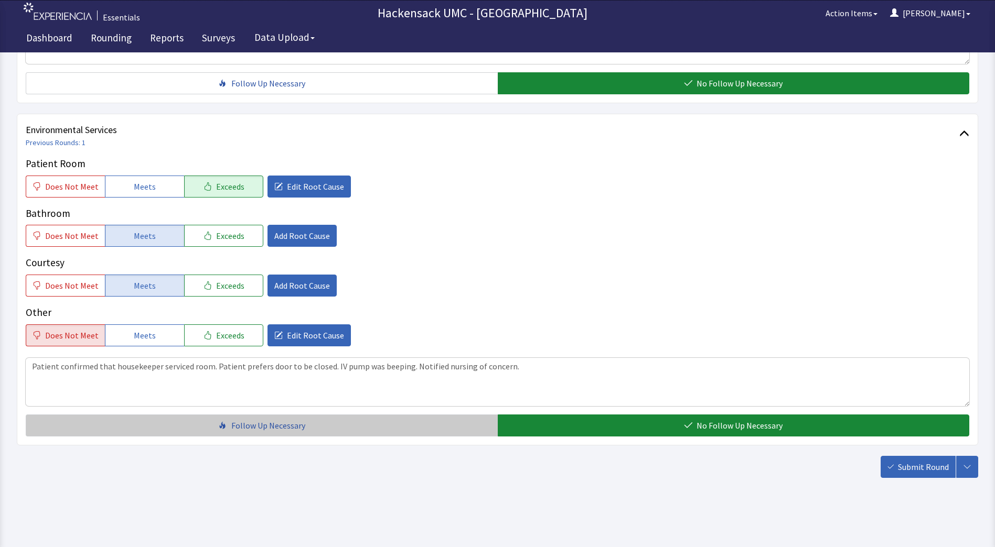
click at [373, 428] on button "Follow Up Necessary" at bounding box center [262, 426] width 472 height 22
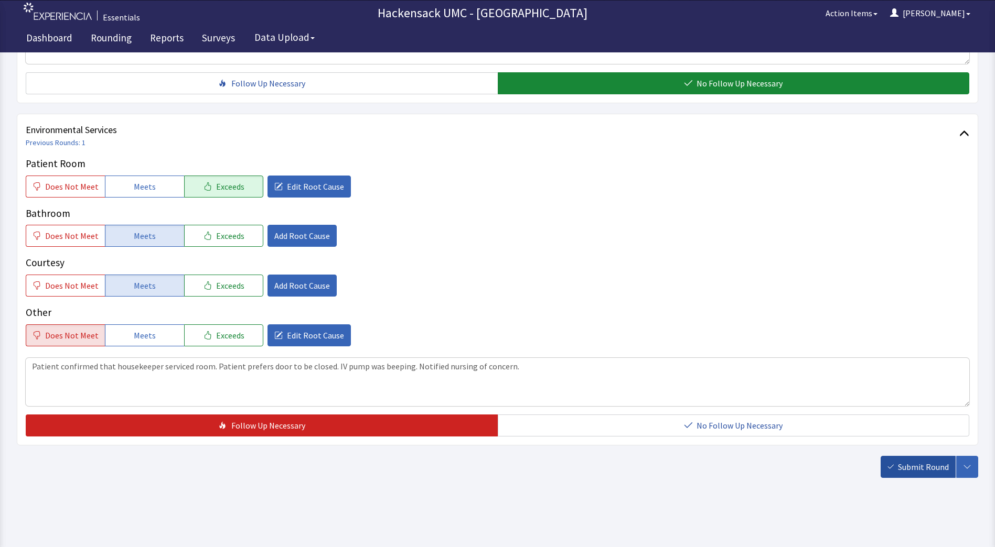
click at [914, 470] on span "Submit Round" at bounding box center [923, 467] width 51 height 13
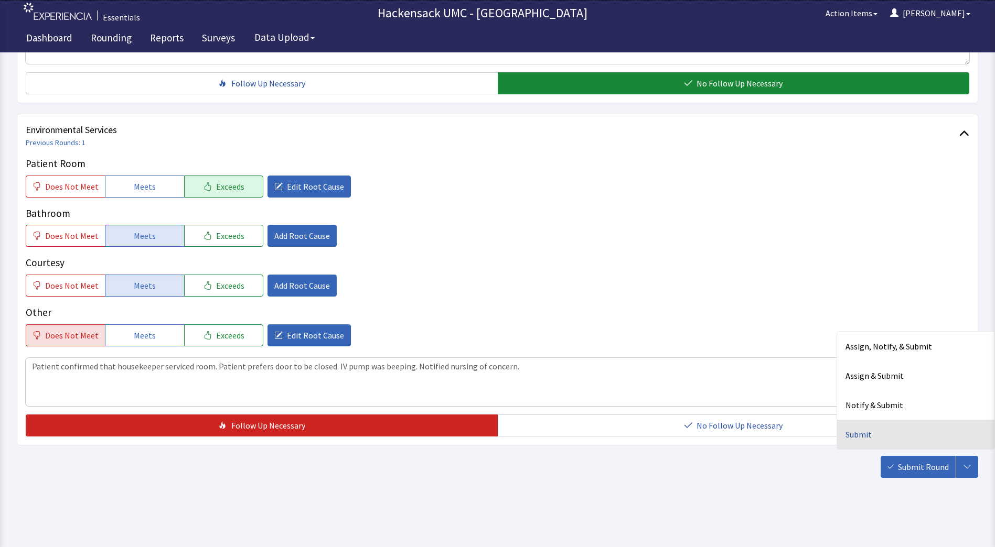
click at [863, 438] on div "Submit" at bounding box center [915, 434] width 157 height 29
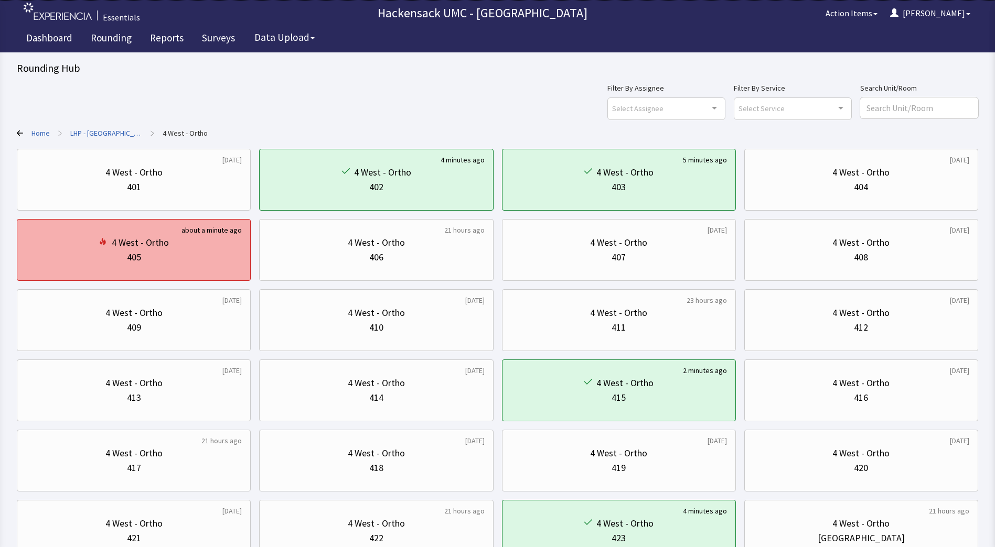
click at [176, 250] on div "4 West - Ortho" at bounding box center [134, 242] width 216 height 15
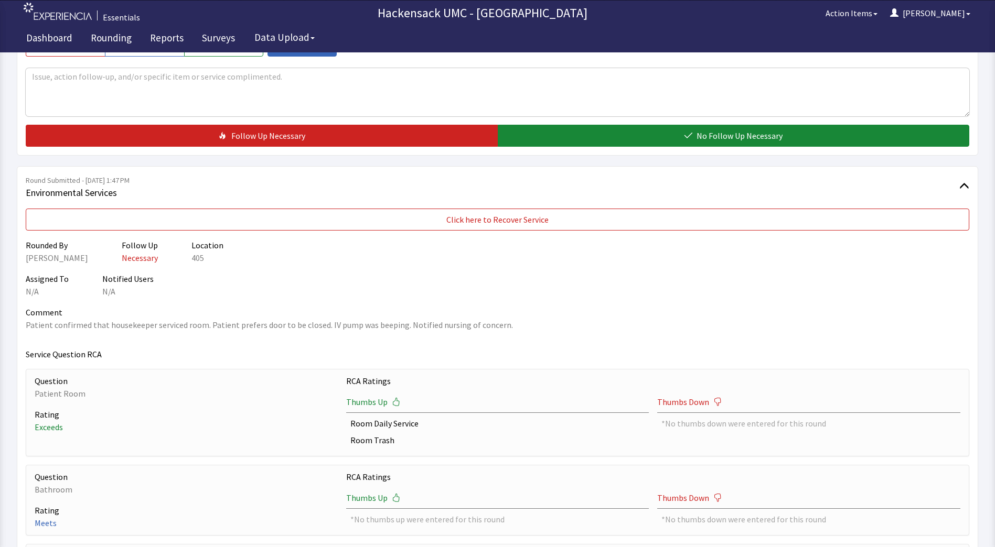
scroll to position [454, 0]
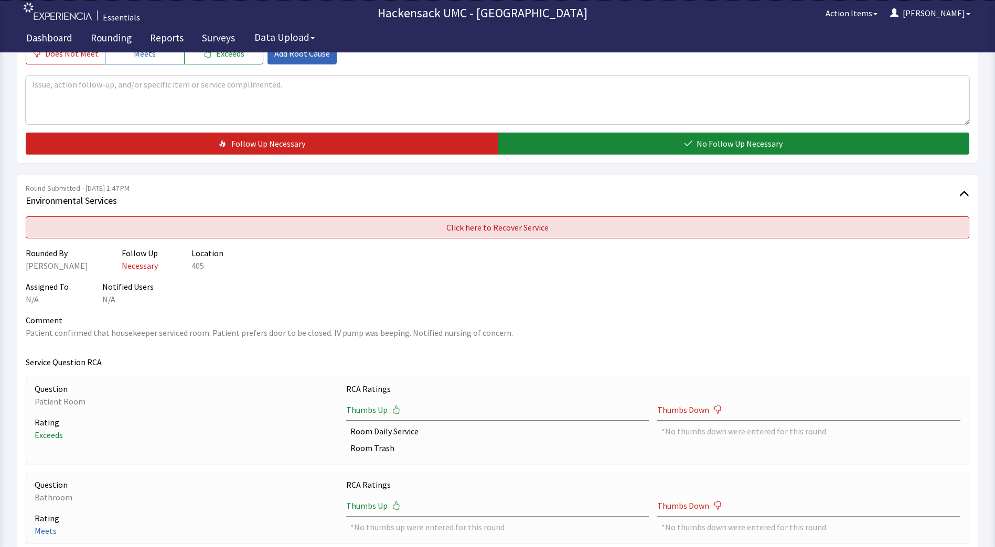
click at [777, 233] on button "Click here to Recover Service" at bounding box center [497, 228] width 943 height 22
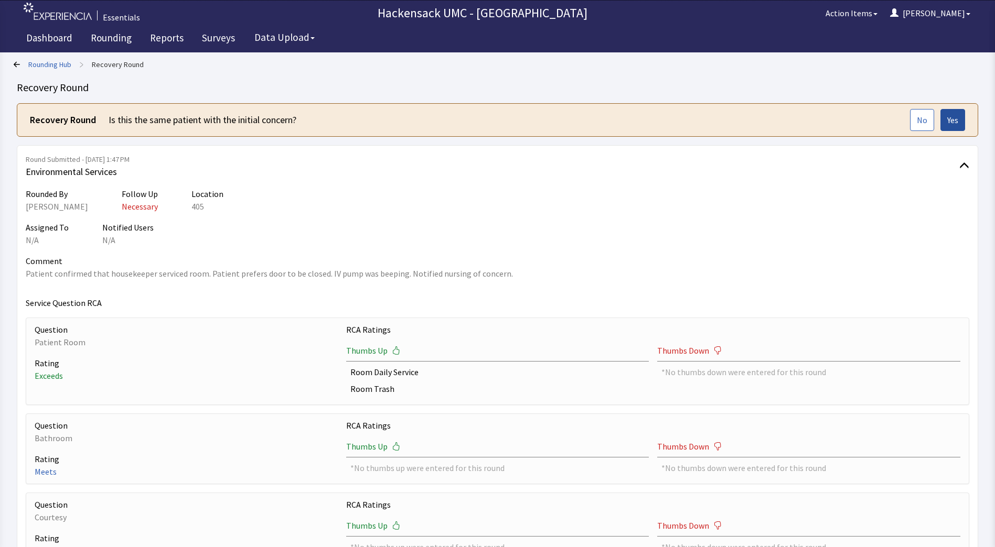
click at [951, 121] on span "Yes" at bounding box center [952, 120] width 11 height 13
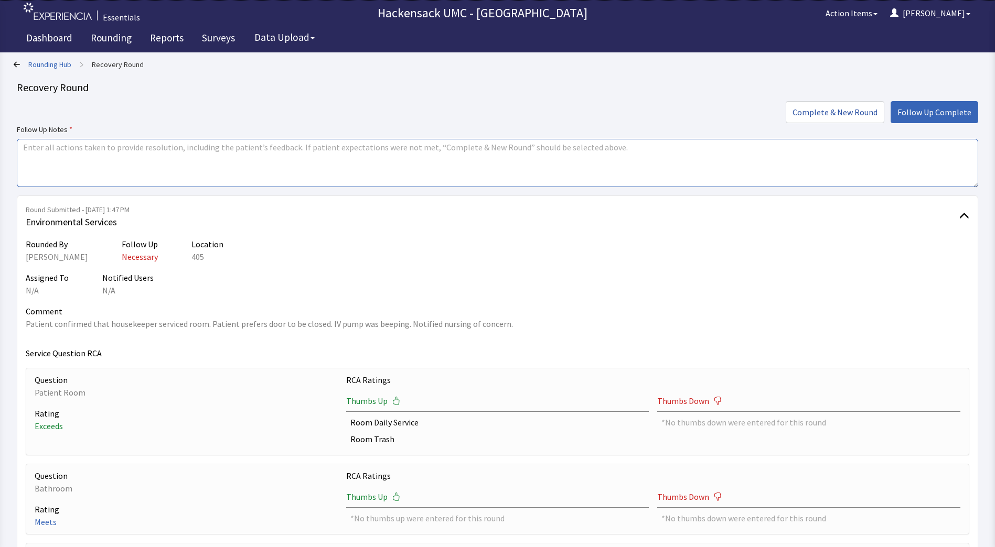
click at [501, 160] on textarea at bounding box center [497, 163] width 961 height 48
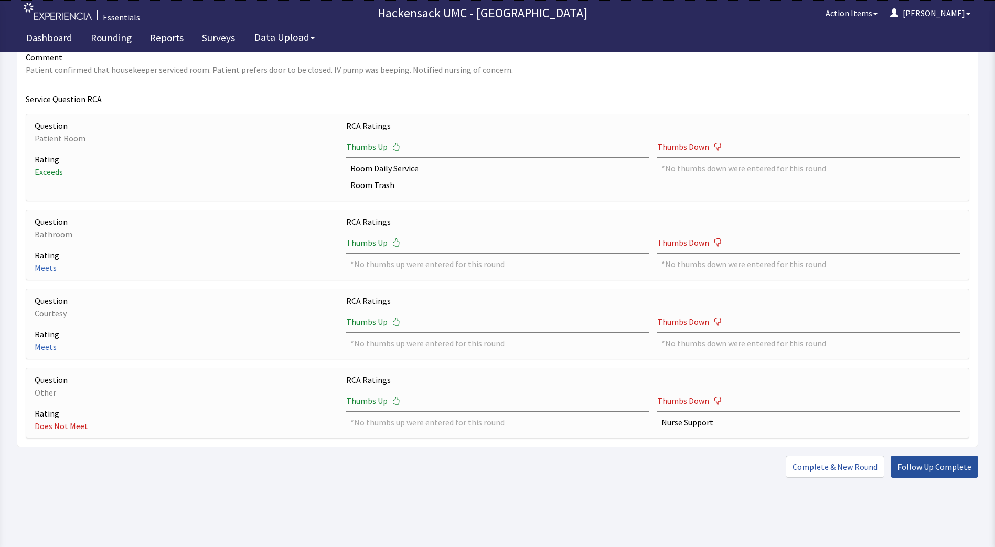
type textarea "Informed nursing. Emily was going to take care of it."
click at [927, 471] on span "Follow Up Complete" at bounding box center [934, 467] width 74 height 13
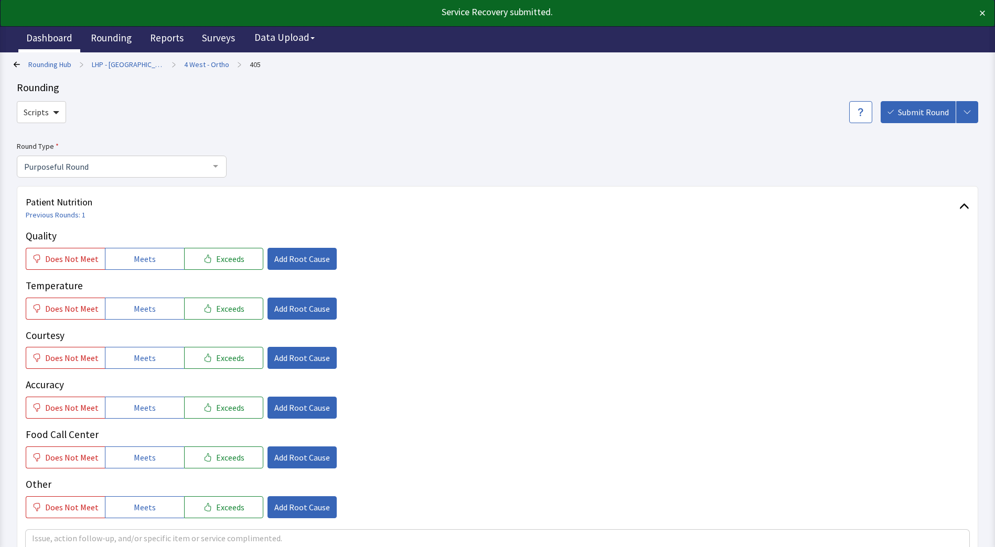
click at [47, 34] on link "Dashboard" at bounding box center [49, 39] width 62 height 26
